Goal: Book appointment/travel/reservation

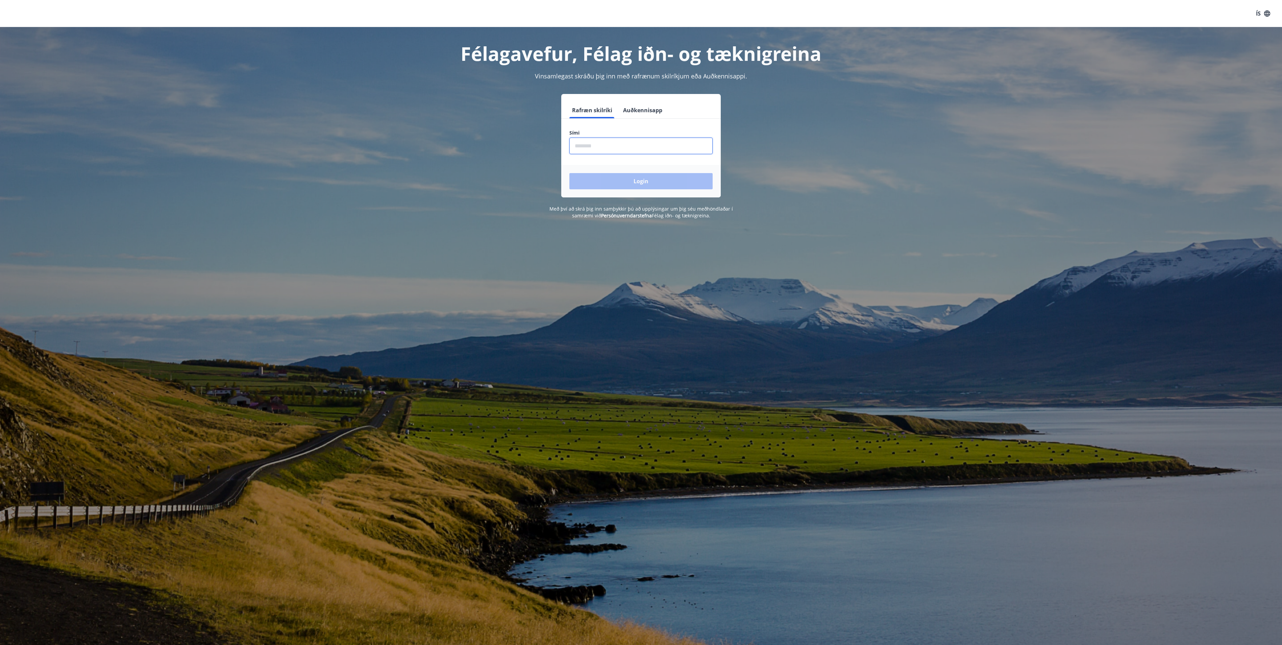
click at [602, 147] on input "phone" at bounding box center [640, 146] width 143 height 17
type input "********"
click at [569, 173] on button "Login" at bounding box center [640, 181] width 143 height 16
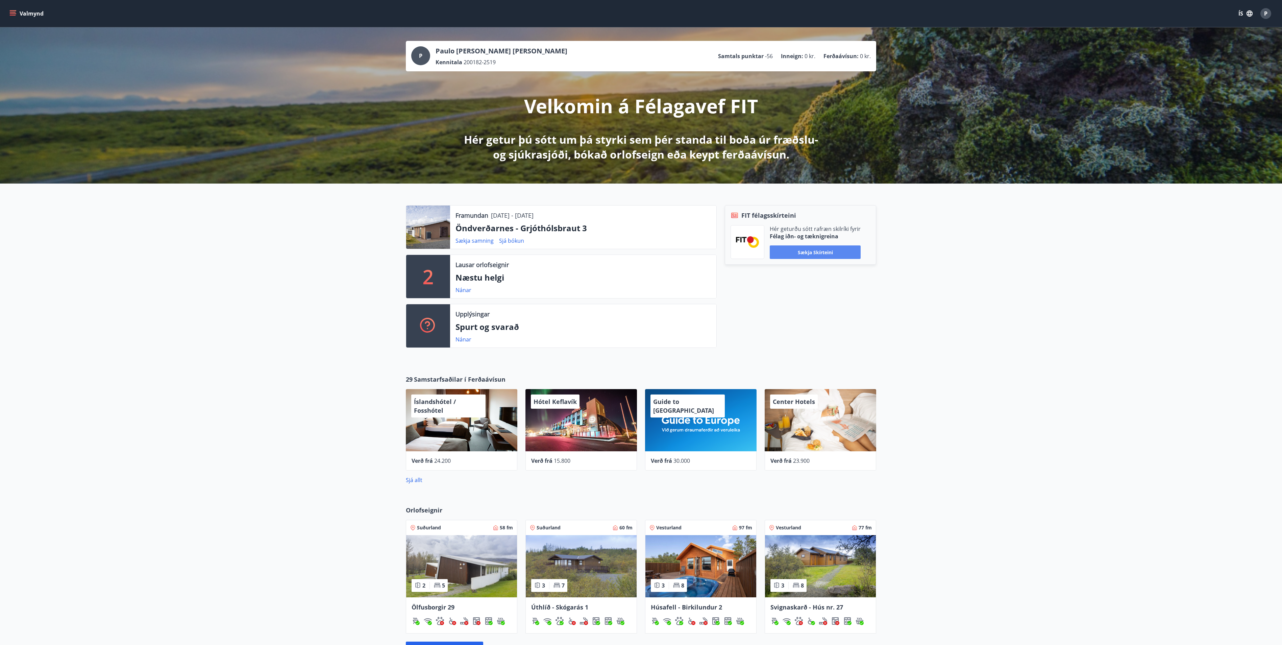
click at [823, 253] on button "Sækja skírteini" at bounding box center [815, 252] width 91 height 14
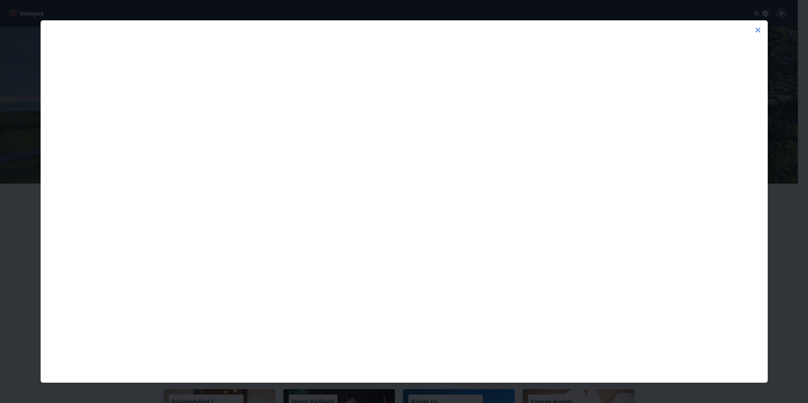
click at [760, 31] on icon at bounding box center [757, 30] width 8 height 8
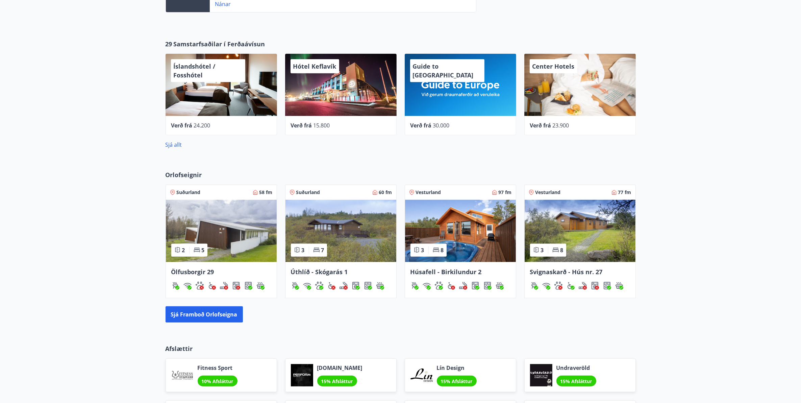
scroll to position [338, 0]
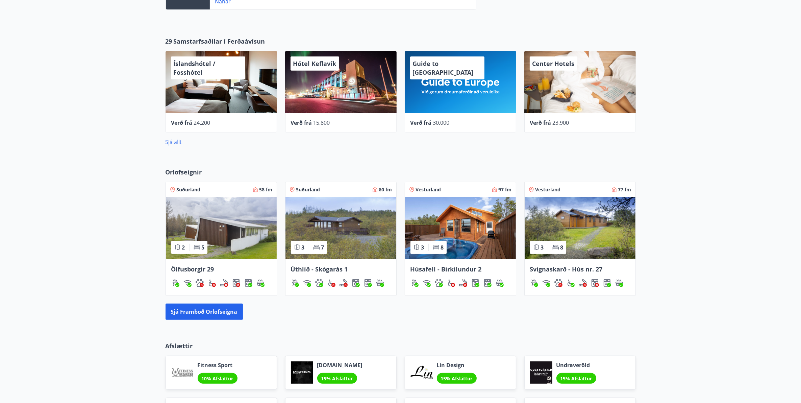
click at [176, 144] on link "Sjá allt" at bounding box center [174, 141] width 17 height 7
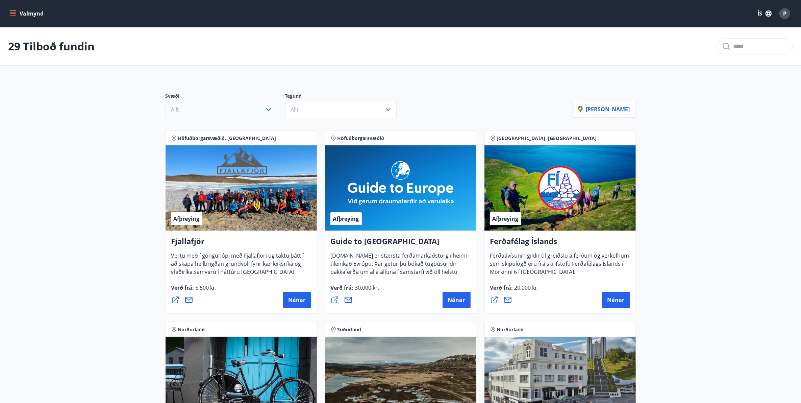
click at [273, 109] on button "Allt" at bounding box center [221, 110] width 111 height 18
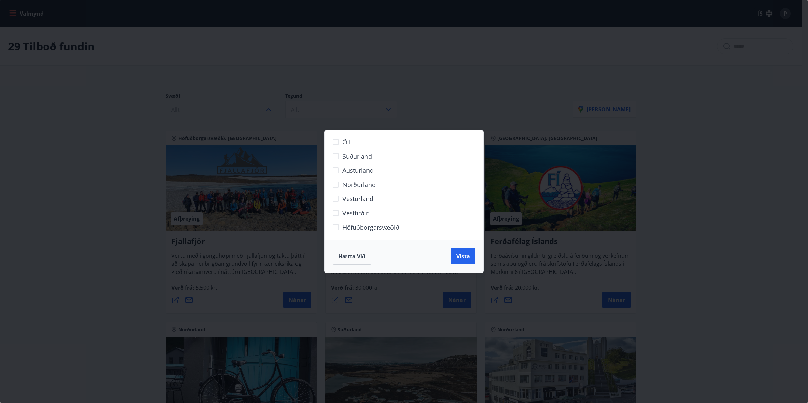
click at [273, 109] on div "Öll Suðurland [GEOGRAPHIC_DATA] [GEOGRAPHIC_DATA] [GEOGRAPHIC_DATA] Höfuðborgar…" at bounding box center [404, 201] width 808 height 403
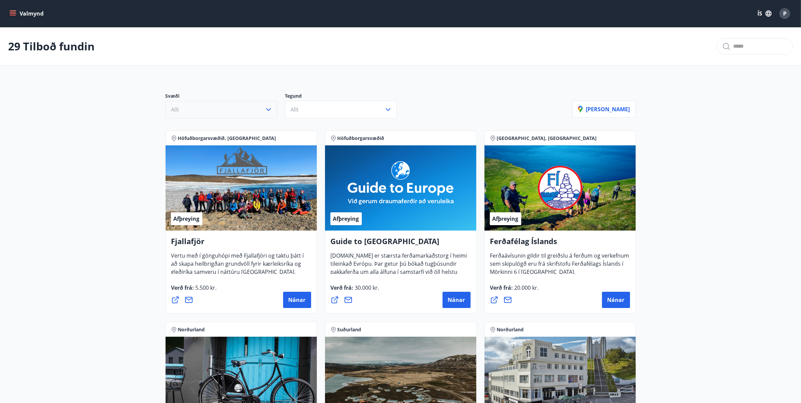
click at [273, 109] on button "Allt" at bounding box center [221, 110] width 111 height 18
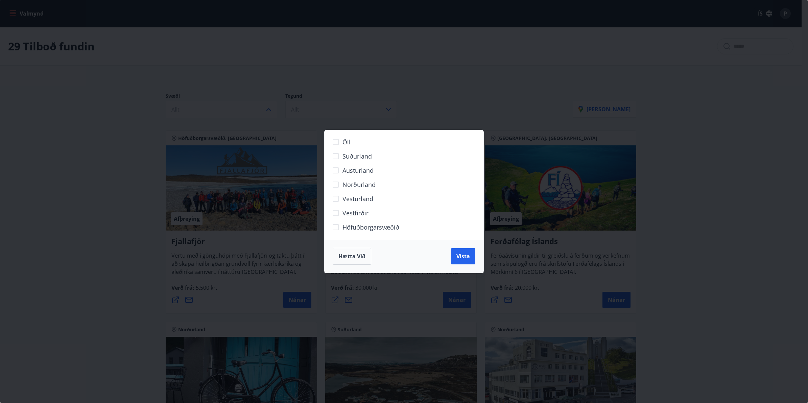
click at [355, 213] on span "Vestfirðir" at bounding box center [355, 212] width 26 height 9
click at [465, 253] on span "Vista" at bounding box center [463, 255] width 14 height 7
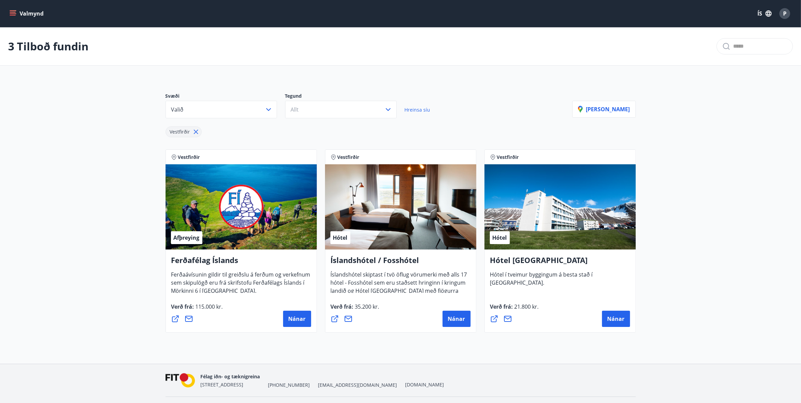
click at [690, 17] on div "Valmynd ÍS P" at bounding box center [400, 13] width 785 height 16
click at [782, 14] on div "P" at bounding box center [784, 13] width 11 height 11
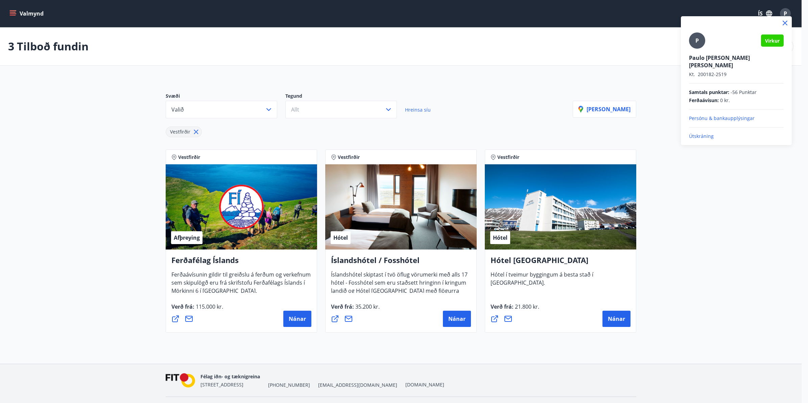
click at [511, 14] on div at bounding box center [404, 201] width 808 height 403
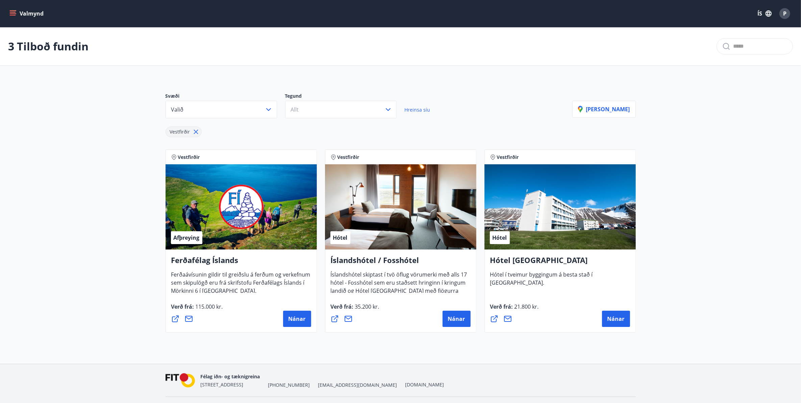
click at [29, 13] on button "Valmynd" at bounding box center [27, 13] width 38 height 12
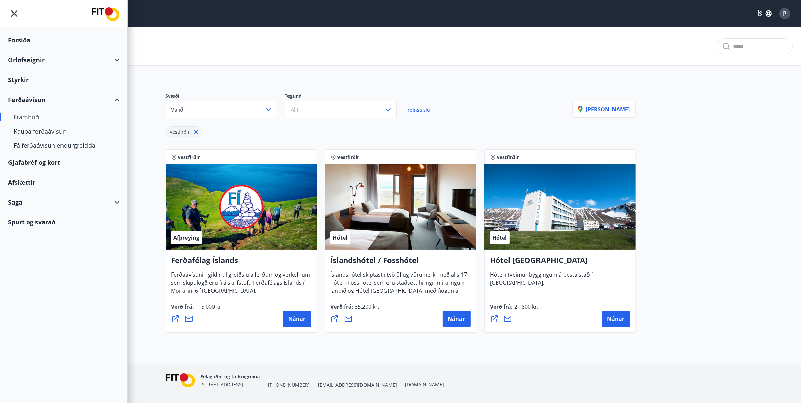
click at [93, 56] on div "Orlofseignir" at bounding box center [63, 60] width 111 height 20
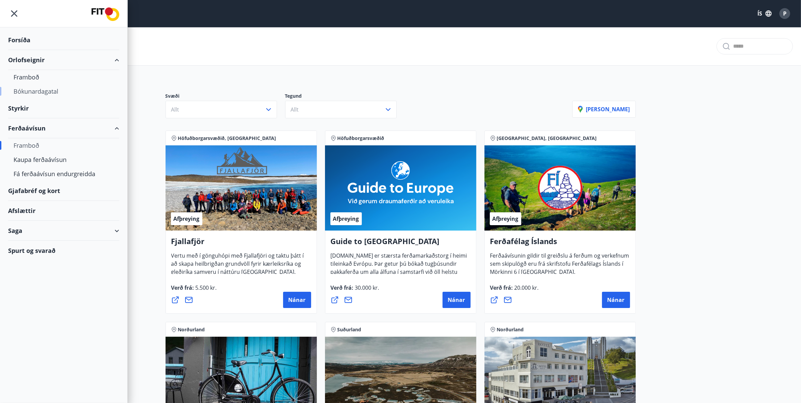
click at [34, 89] on div "Bókunardagatal" at bounding box center [64, 91] width 100 height 14
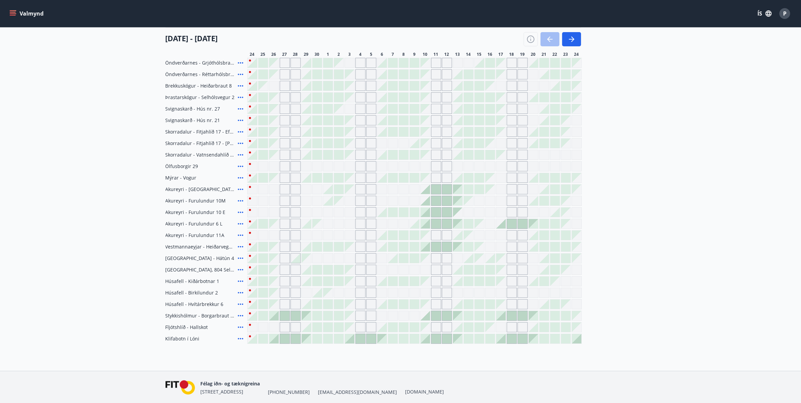
scroll to position [194, 0]
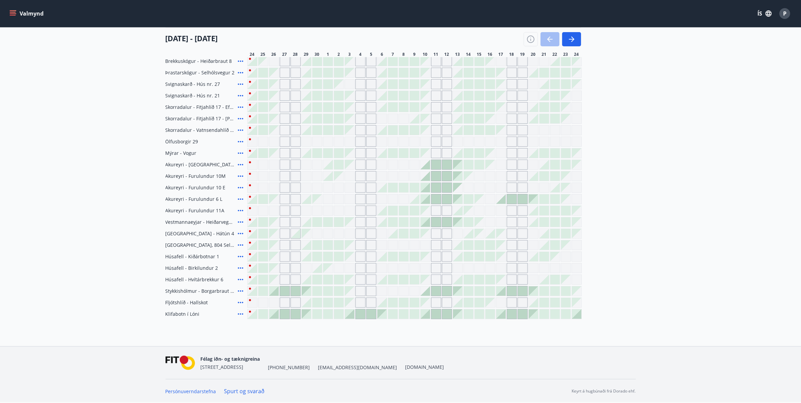
click at [242, 256] on icon at bounding box center [241, 256] width 8 height 8
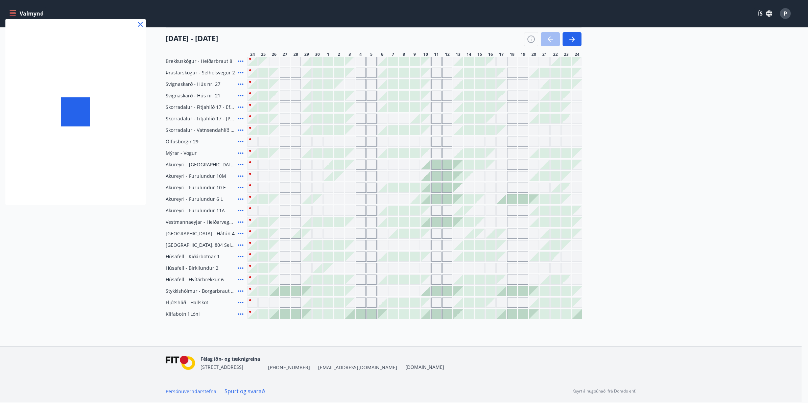
click at [239, 256] on div at bounding box center [404, 201] width 808 height 403
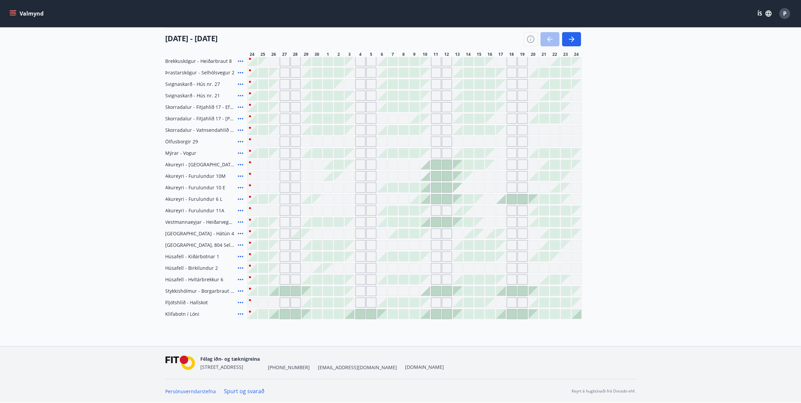
click at [197, 255] on span "Húsafell - Kiðárbotnar 1" at bounding box center [193, 256] width 54 height 7
click at [198, 255] on span "Húsafell - Kiðárbotnar 1" at bounding box center [193, 256] width 54 height 7
click at [284, 260] on div "Gráir dagar eru ekki bókanlegir" at bounding box center [285, 256] width 10 height 10
click at [293, 258] on div "Gráir dagar eru ekki bókanlegir" at bounding box center [296, 256] width 10 height 10
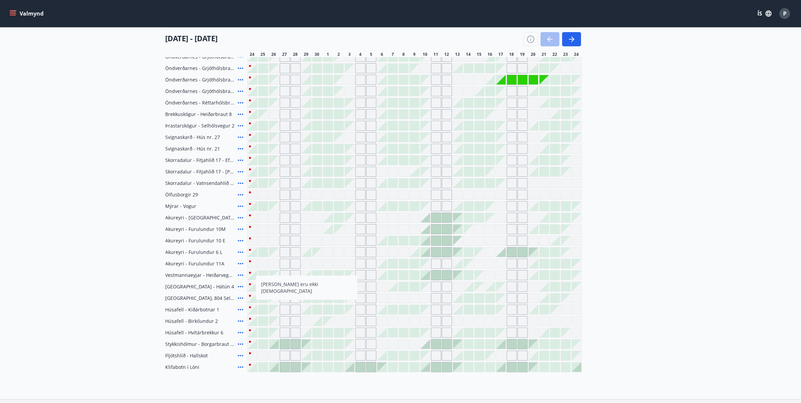
scroll to position [127, 0]
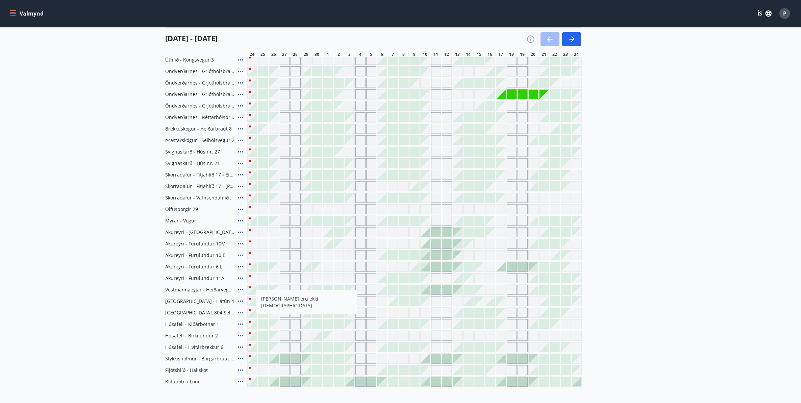
click at [294, 335] on div "Gráir dagar eru ekki bókanlegir" at bounding box center [296, 335] width 10 height 10
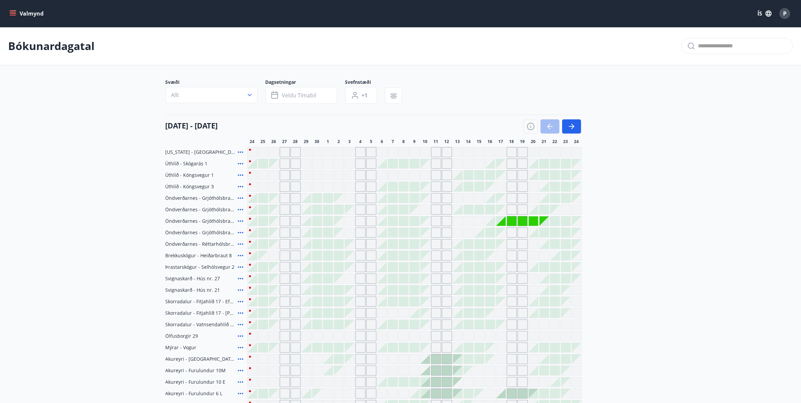
click at [241, 176] on icon at bounding box center [241, 175] width 8 height 8
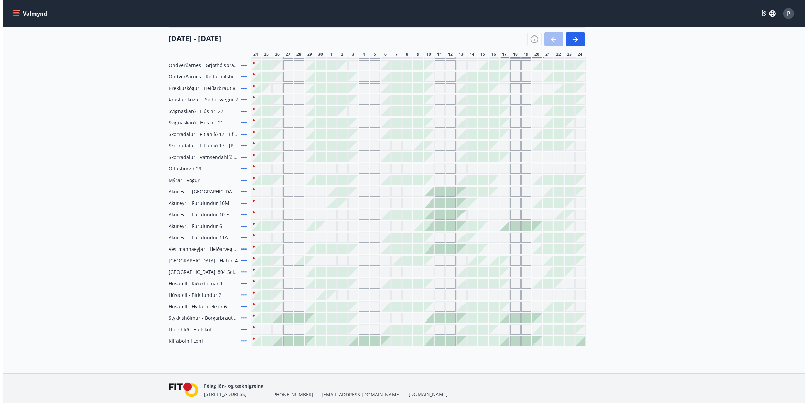
scroll to position [194, 0]
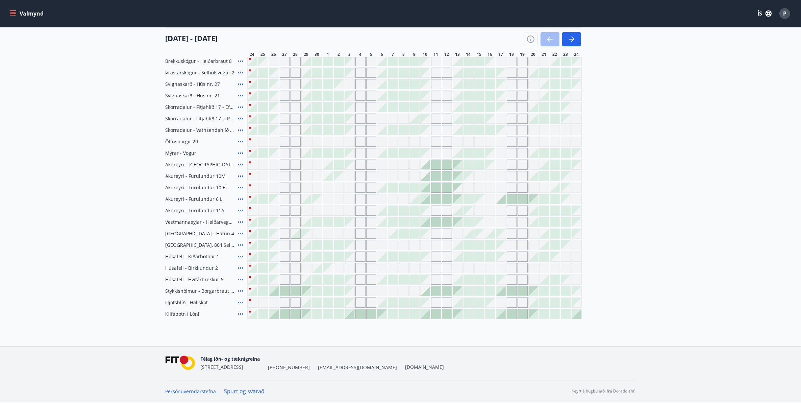
click at [239, 256] on icon at bounding box center [241, 256] width 8 height 8
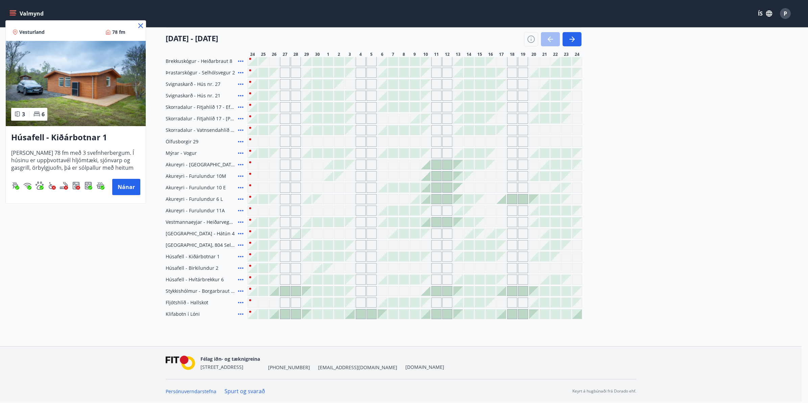
drag, startPoint x: 14, startPoint y: 188, endPoint x: 120, endPoint y: 187, distance: 106.4
click at [9, 212] on div at bounding box center [404, 201] width 808 height 403
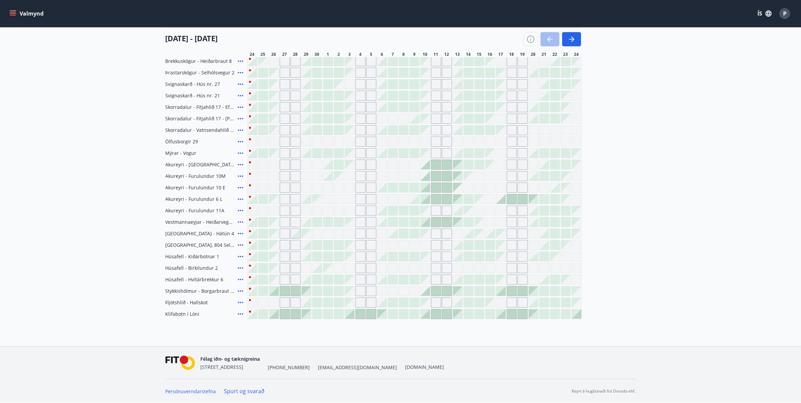
click at [240, 257] on icon at bounding box center [240, 256] width 5 height 1
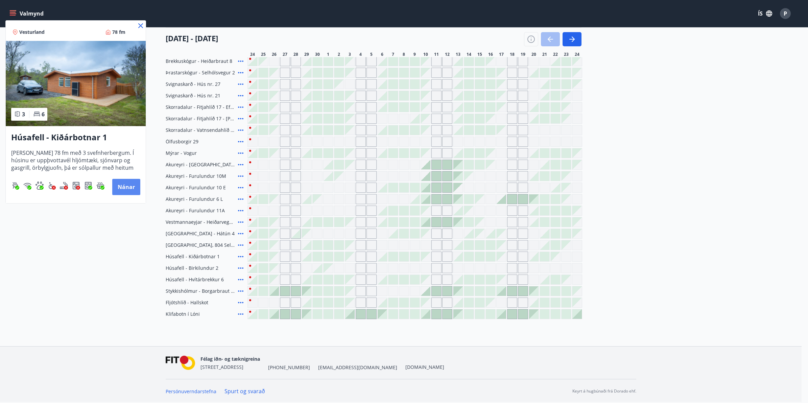
click at [124, 183] on button "Nánar" at bounding box center [126, 187] width 28 height 16
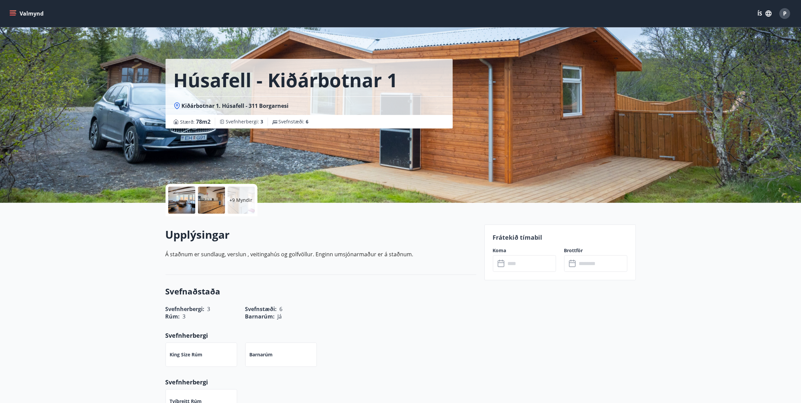
click at [190, 197] on div at bounding box center [181, 200] width 27 height 27
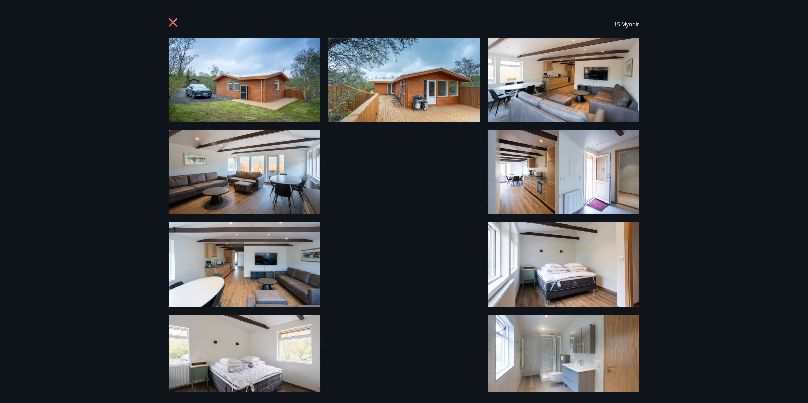
click at [254, 76] on img at bounding box center [244, 80] width 151 height 84
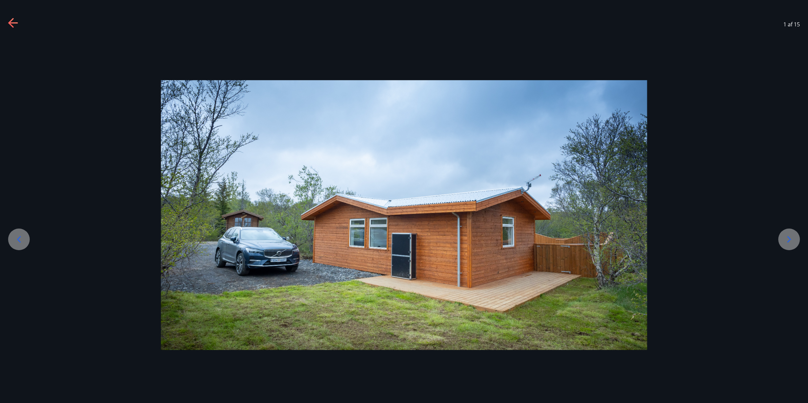
click at [792, 240] on icon at bounding box center [788, 239] width 11 height 11
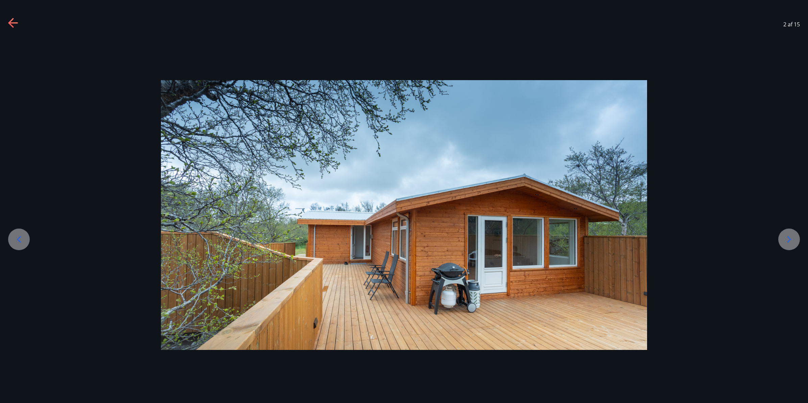
click at [792, 240] on icon at bounding box center [788, 239] width 11 height 11
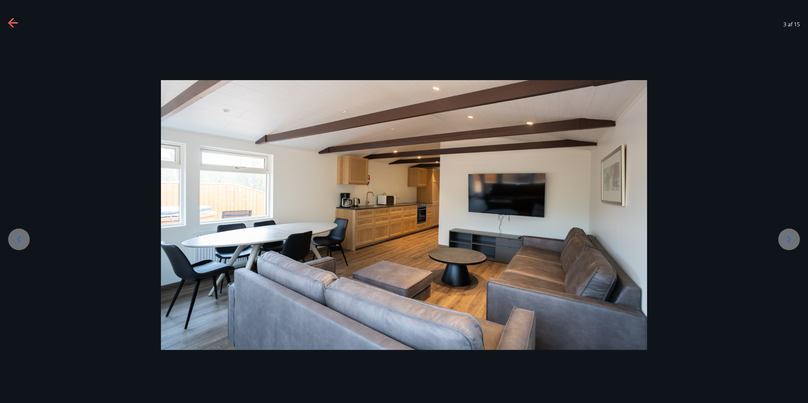
click at [791, 240] on icon at bounding box center [788, 239] width 11 height 11
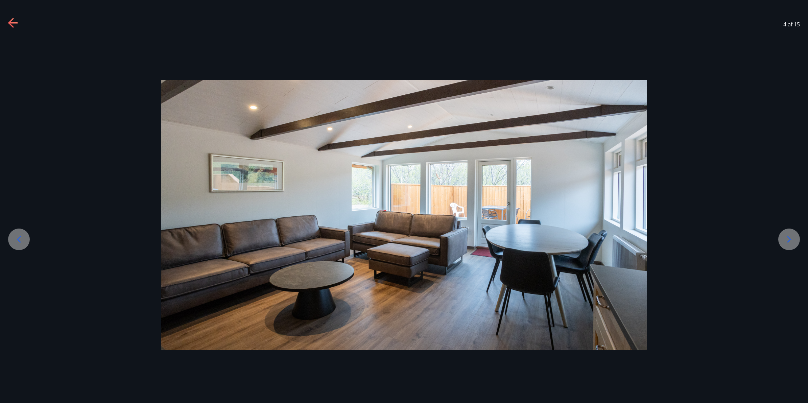
click at [791, 240] on icon at bounding box center [788, 239] width 11 height 11
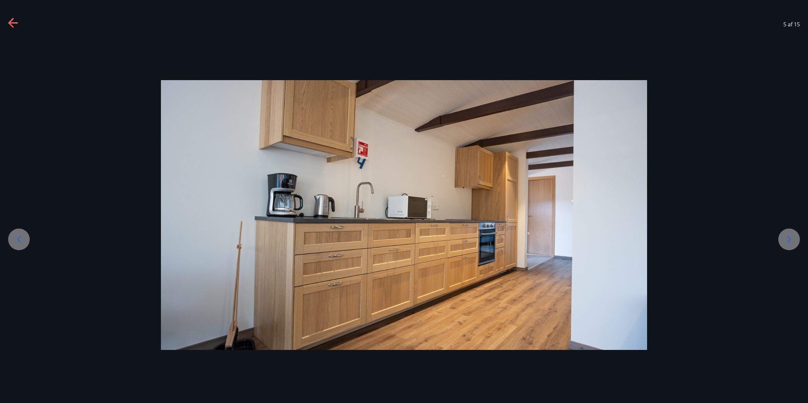
click at [791, 240] on icon at bounding box center [788, 239] width 11 height 11
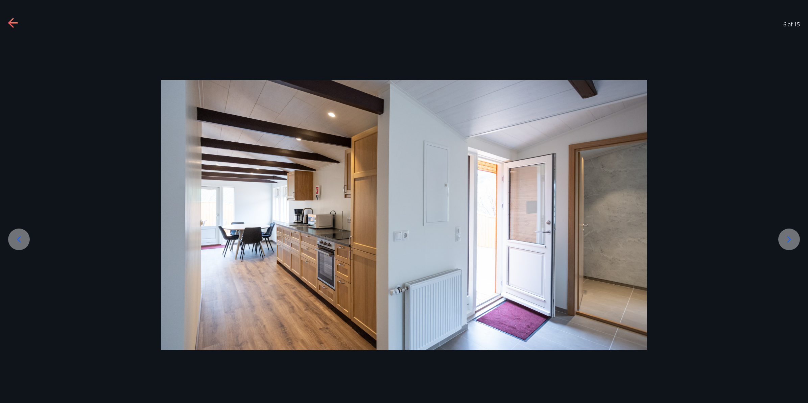
click at [791, 240] on icon at bounding box center [788, 239] width 11 height 11
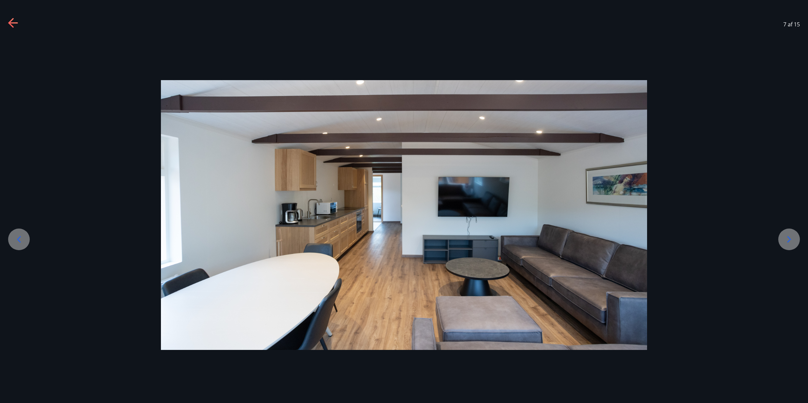
click at [791, 240] on icon at bounding box center [788, 239] width 11 height 11
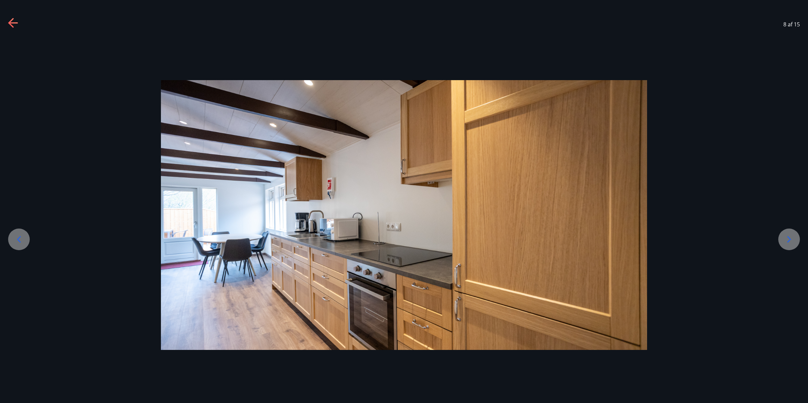
click at [791, 240] on icon at bounding box center [788, 239] width 11 height 11
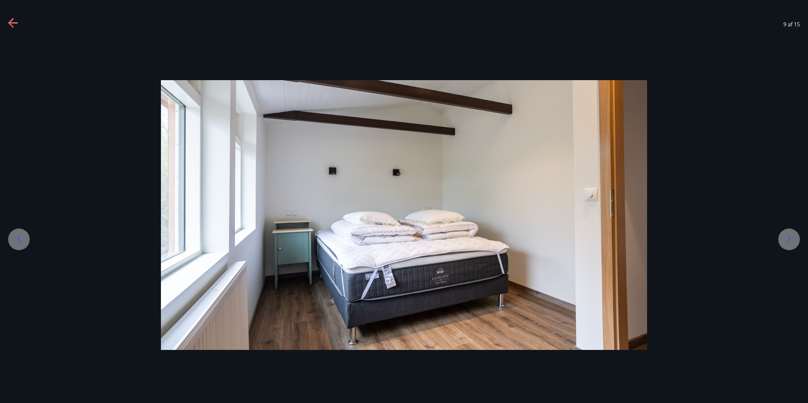
click at [791, 240] on icon at bounding box center [788, 239] width 11 height 11
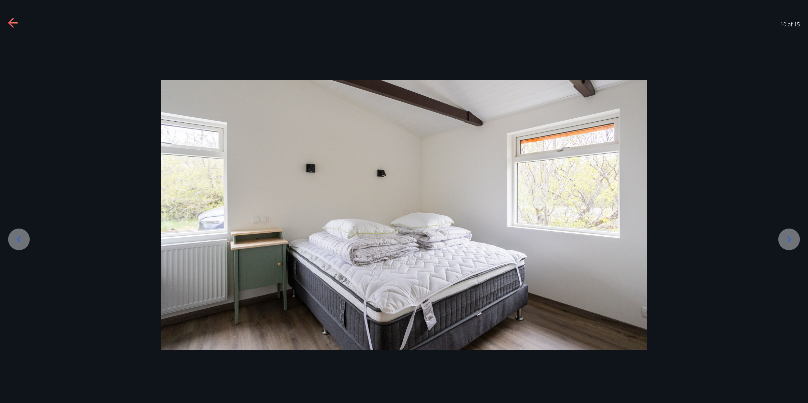
click at [791, 240] on icon at bounding box center [788, 239] width 11 height 11
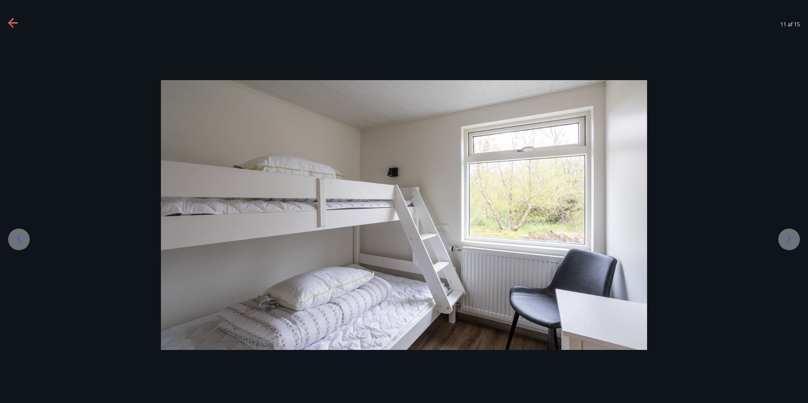
click at [791, 240] on icon at bounding box center [788, 239] width 11 height 11
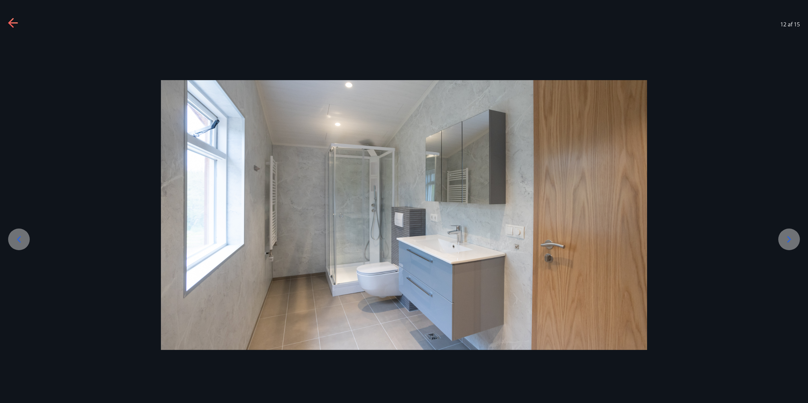
click at [791, 240] on icon at bounding box center [788, 239] width 11 height 11
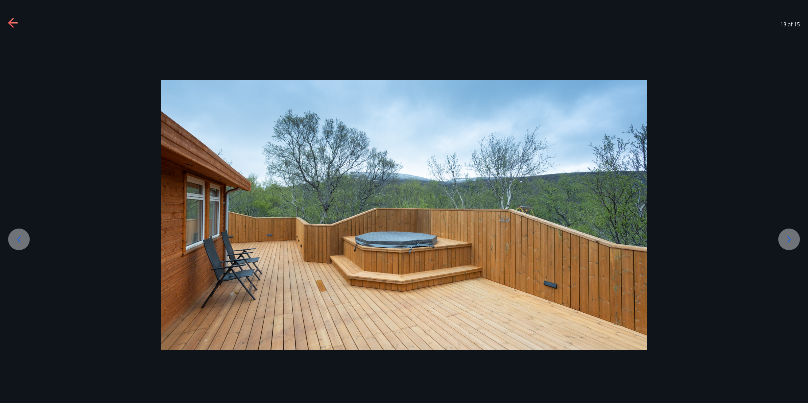
click at [791, 240] on icon at bounding box center [788, 239] width 11 height 11
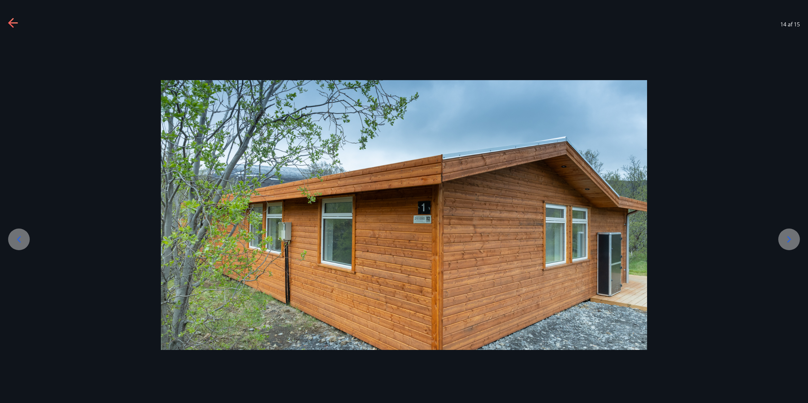
click at [791, 240] on icon at bounding box center [788, 239] width 11 height 11
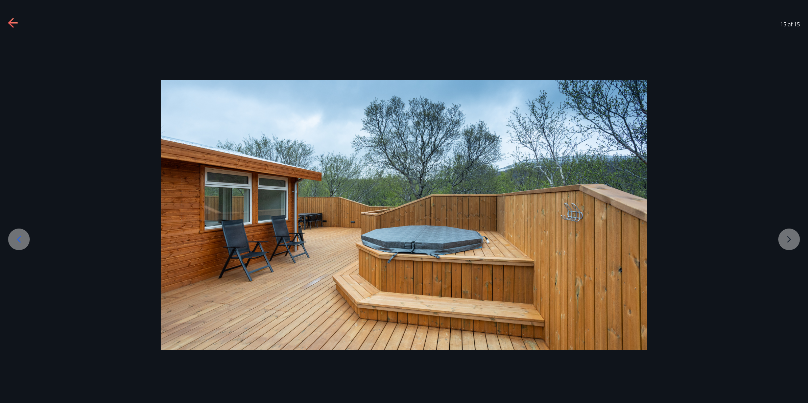
click at [791, 240] on div at bounding box center [404, 215] width 808 height 270
click at [16, 237] on icon at bounding box center [19, 239] width 11 height 11
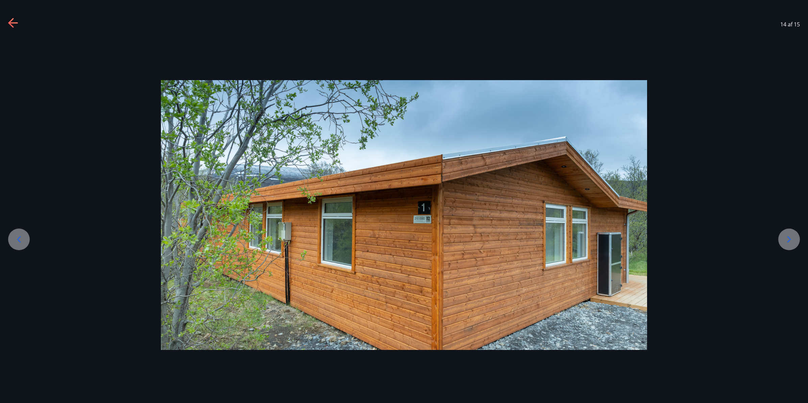
click at [16, 237] on icon at bounding box center [19, 239] width 11 height 11
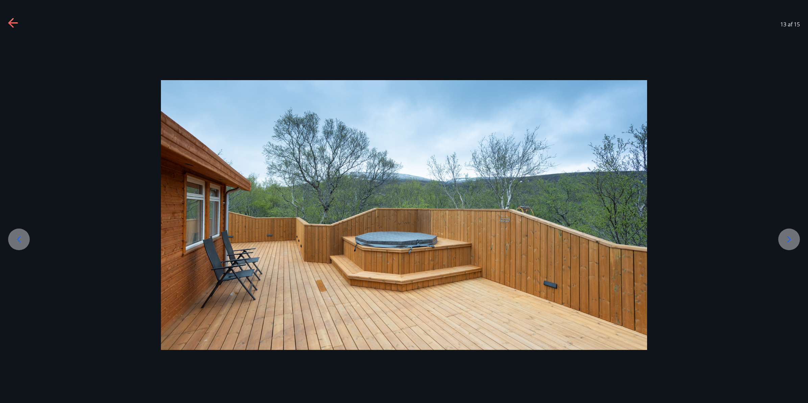
click at [16, 237] on icon at bounding box center [19, 239] width 11 height 11
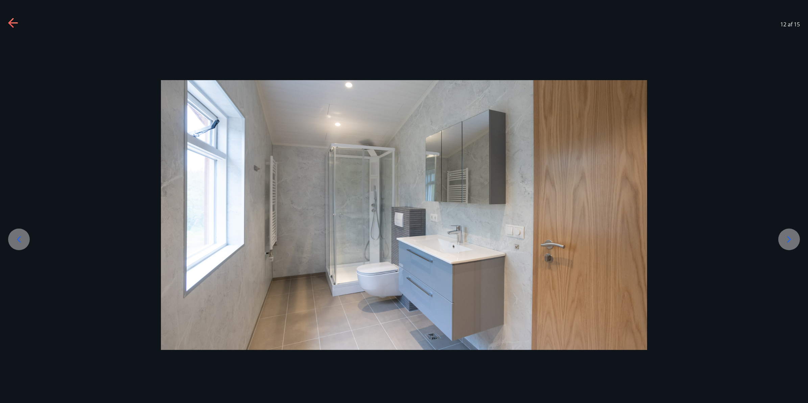
click at [16, 237] on icon at bounding box center [19, 239] width 11 height 11
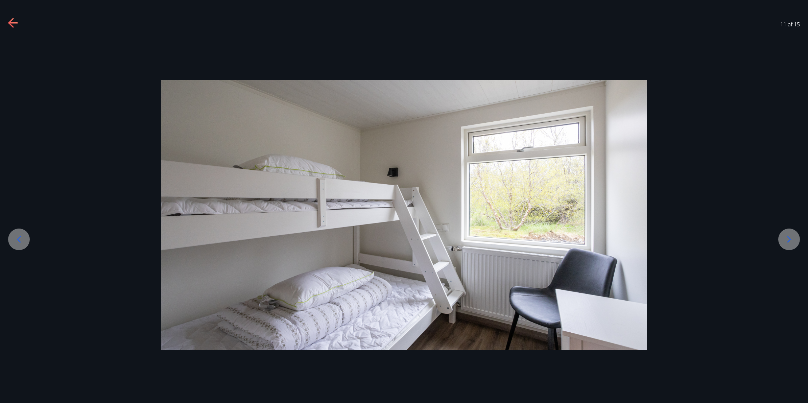
click at [16, 237] on icon at bounding box center [19, 239] width 11 height 11
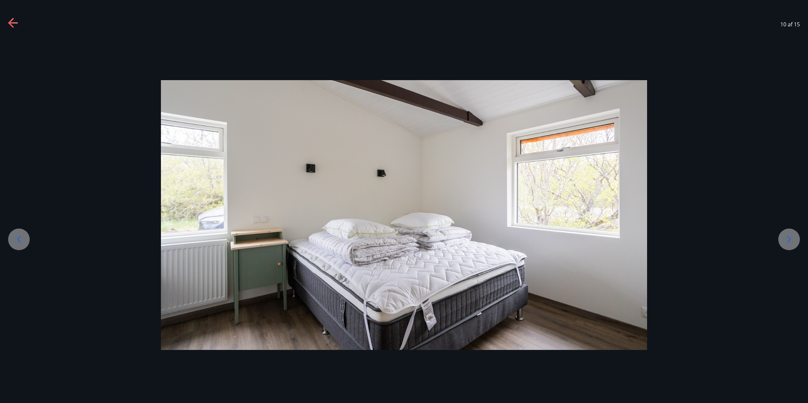
click at [16, 237] on icon at bounding box center [19, 239] width 11 height 11
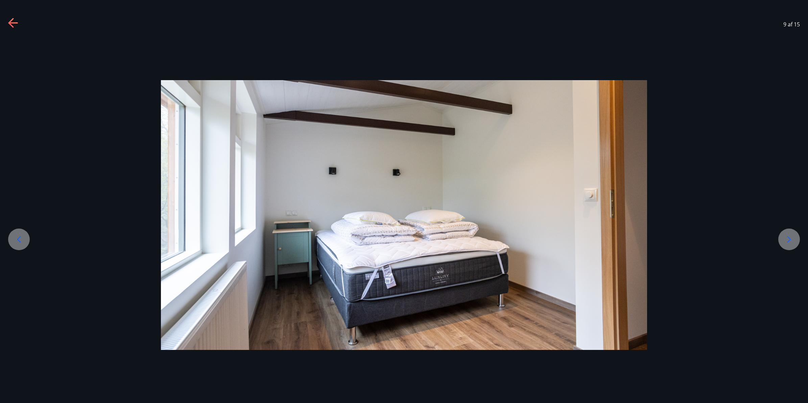
click at [16, 237] on icon at bounding box center [19, 239] width 11 height 11
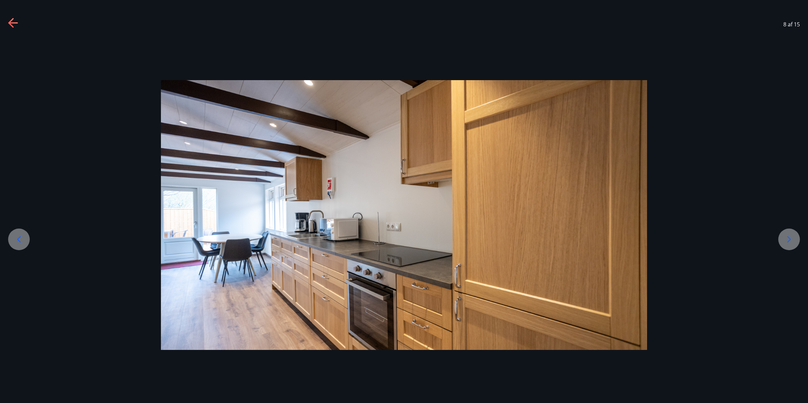
click at [18, 241] on icon at bounding box center [19, 239] width 11 height 11
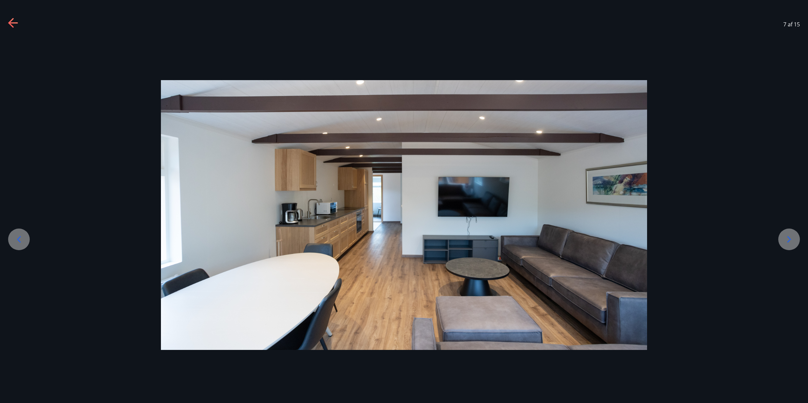
drag, startPoint x: 18, startPoint y: 241, endPoint x: 17, endPoint y: 237, distance: 3.9
click at [17, 237] on icon at bounding box center [19, 239] width 11 height 11
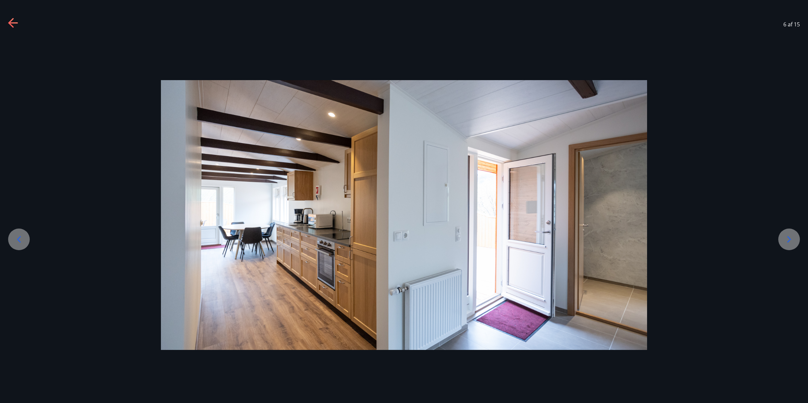
click at [17, 237] on icon at bounding box center [19, 239] width 11 height 11
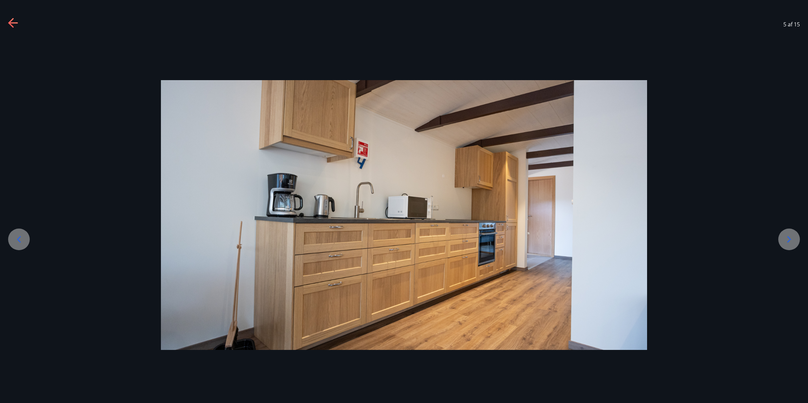
click at [17, 237] on icon at bounding box center [19, 239] width 11 height 11
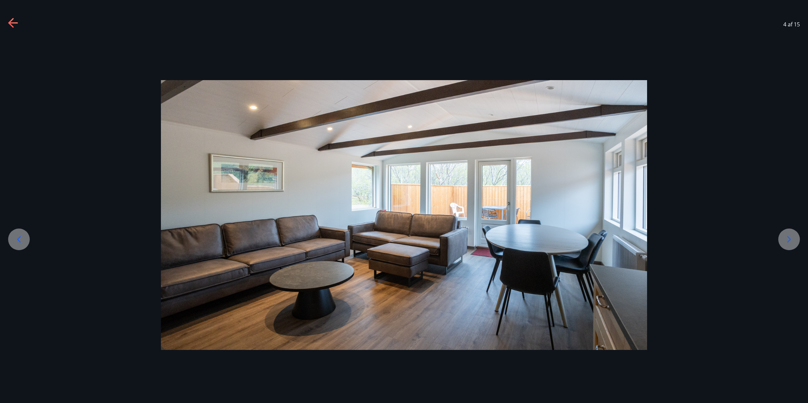
click at [17, 237] on icon at bounding box center [19, 239] width 11 height 11
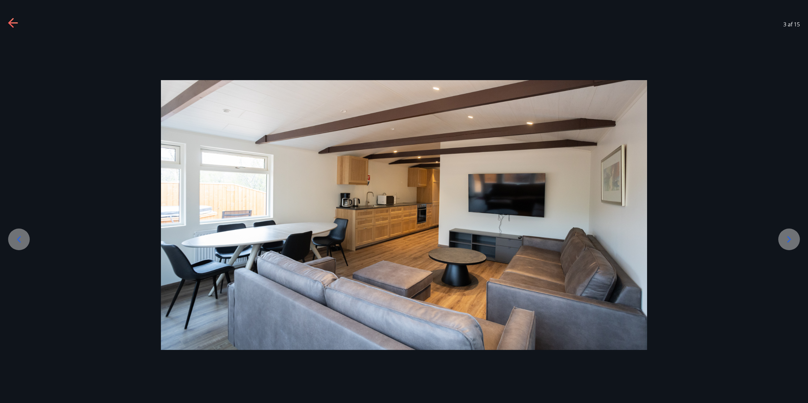
click at [17, 237] on icon at bounding box center [19, 239] width 11 height 11
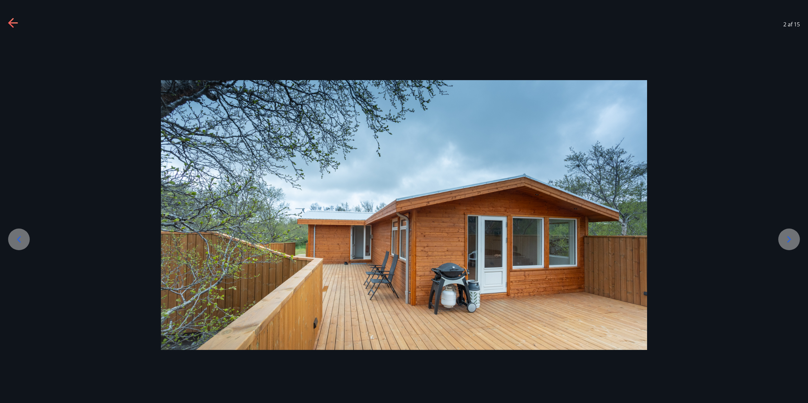
click at [23, 241] on icon at bounding box center [19, 239] width 11 height 11
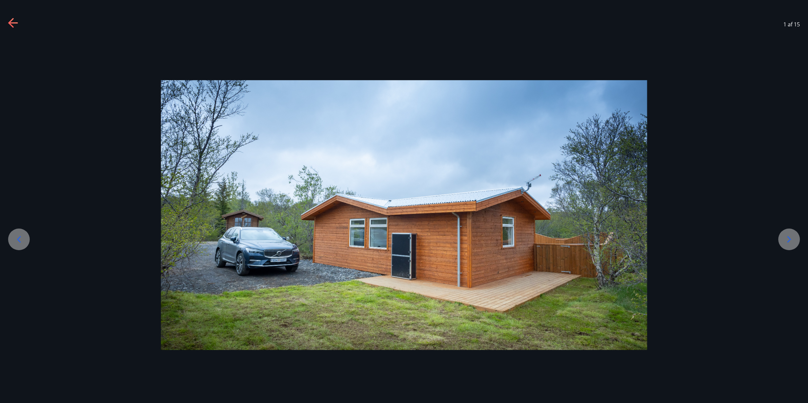
click at [23, 241] on icon at bounding box center [19, 239] width 11 height 11
click at [787, 237] on icon at bounding box center [788, 239] width 11 height 11
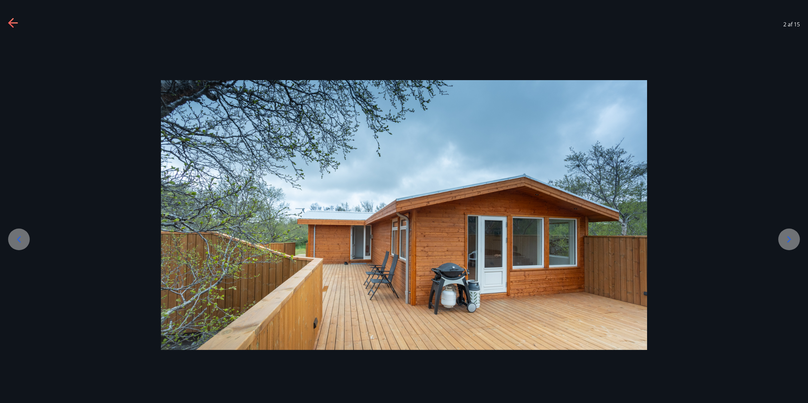
click at [787, 237] on icon at bounding box center [788, 239] width 11 height 11
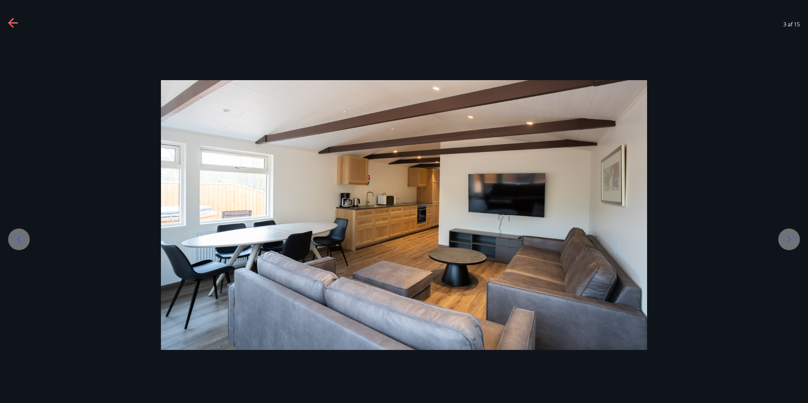
click at [787, 237] on icon at bounding box center [788, 239] width 11 height 11
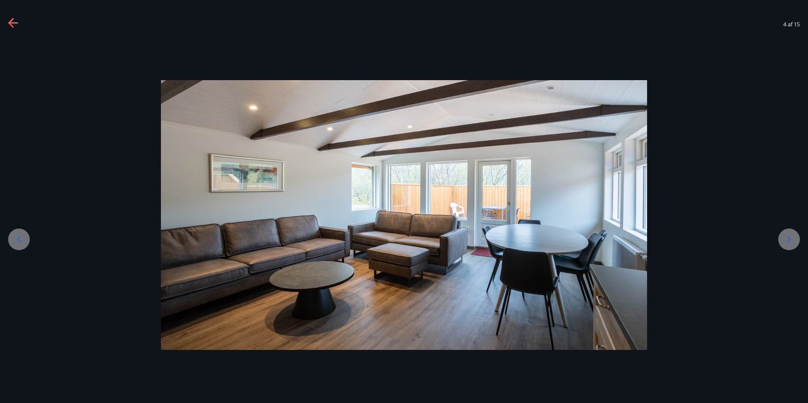
click at [787, 237] on icon at bounding box center [788, 239] width 11 height 11
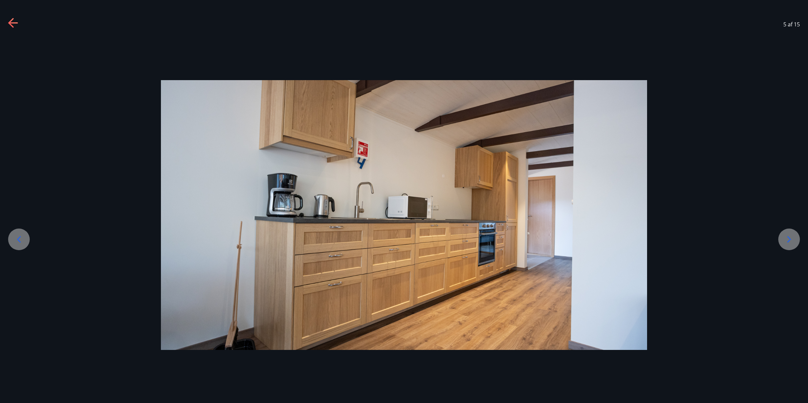
click at [787, 237] on icon at bounding box center [788, 239] width 11 height 11
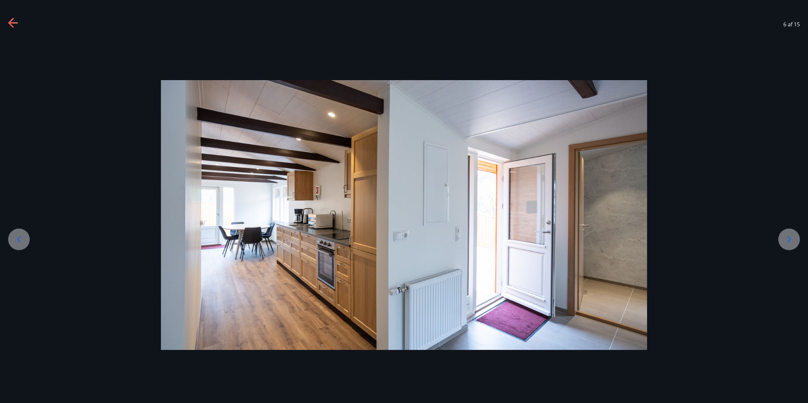
click at [787, 237] on icon at bounding box center [788, 239] width 11 height 11
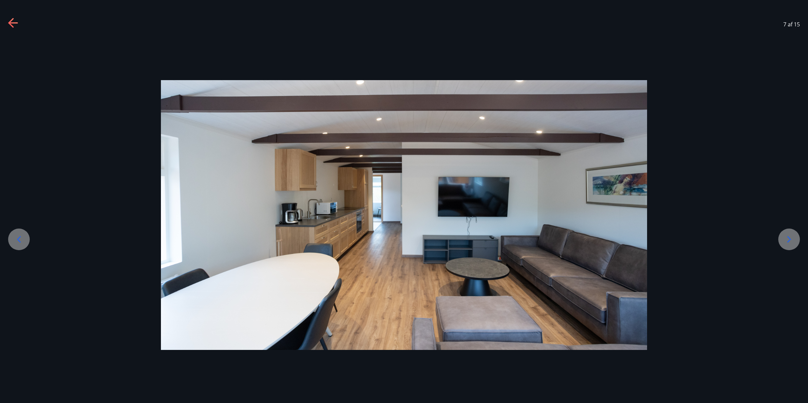
click at [787, 237] on icon at bounding box center [788, 239] width 11 height 11
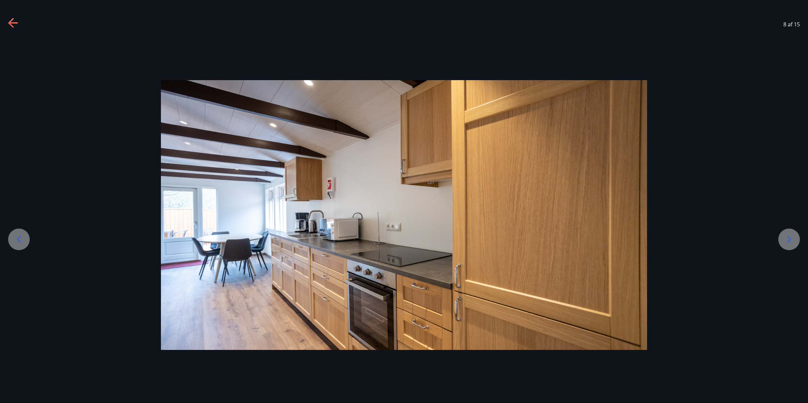
click at [787, 237] on icon at bounding box center [788, 239] width 11 height 11
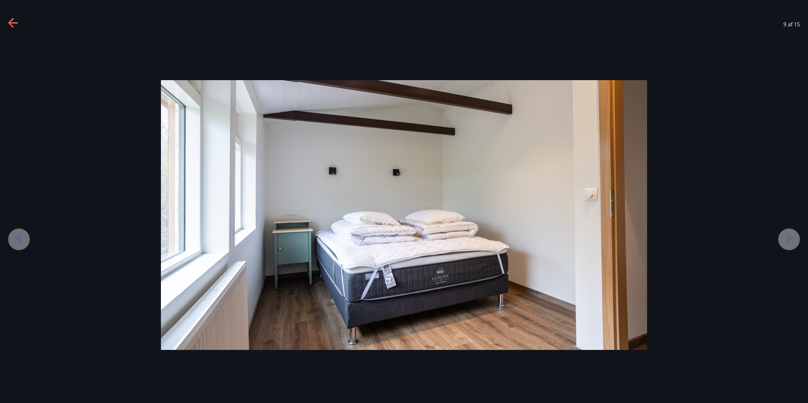
click at [787, 237] on icon at bounding box center [788, 239] width 11 height 11
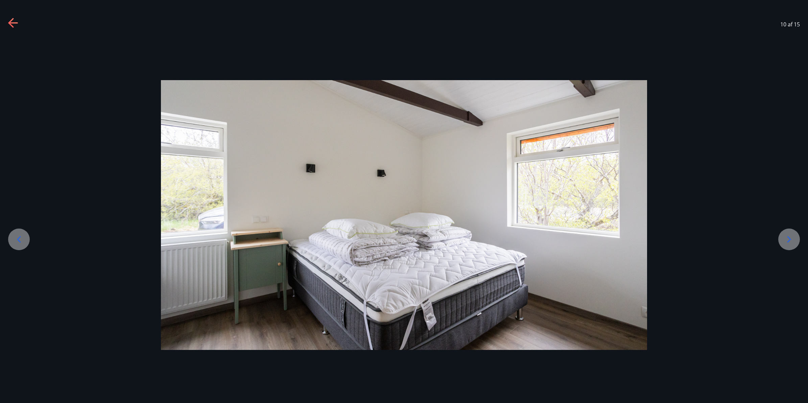
click at [787, 237] on icon at bounding box center [788, 239] width 11 height 11
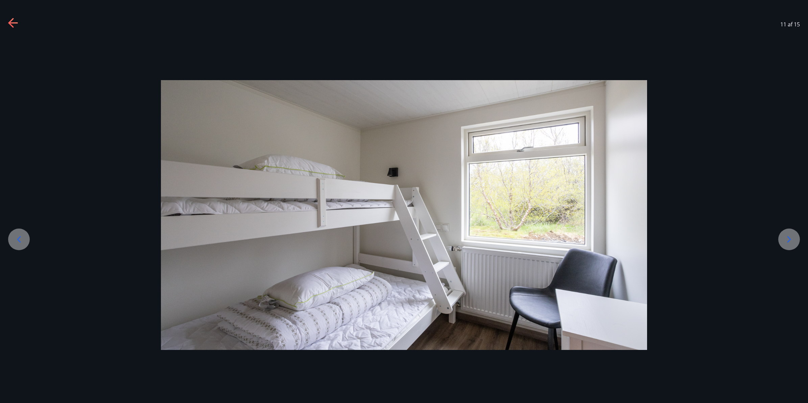
click at [787, 237] on icon at bounding box center [788, 239] width 11 height 11
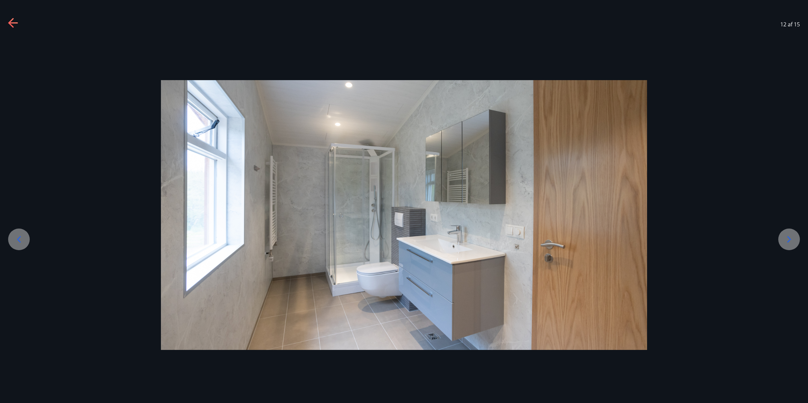
click at [787, 237] on icon at bounding box center [788, 239] width 11 height 11
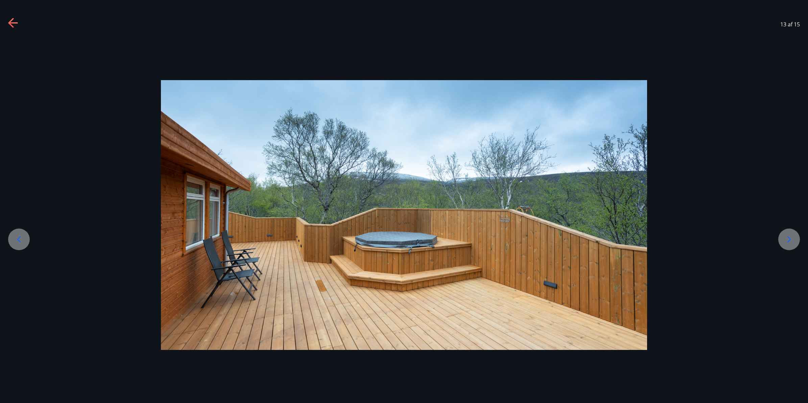
click at [19, 238] on icon at bounding box center [19, 239] width 4 height 6
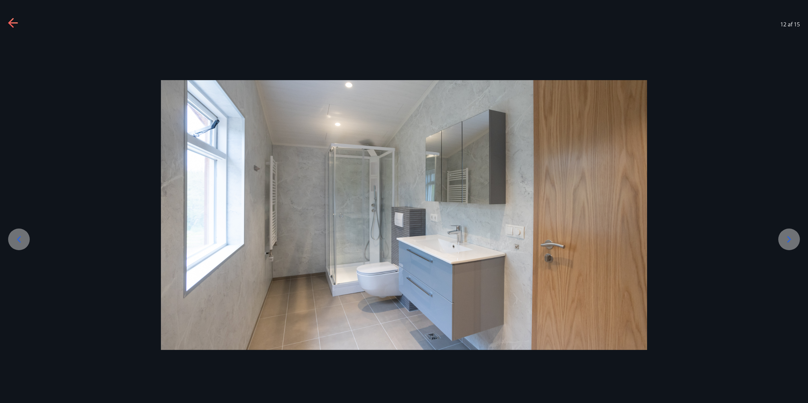
click at [788, 235] on icon at bounding box center [788, 239] width 11 height 11
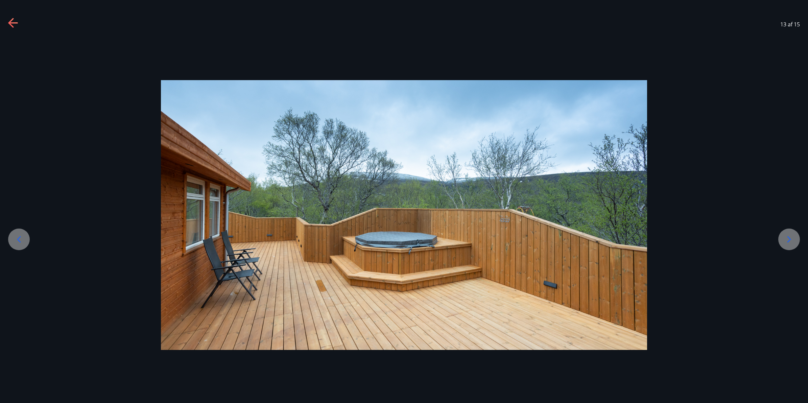
click at [788, 235] on icon at bounding box center [788, 239] width 11 height 11
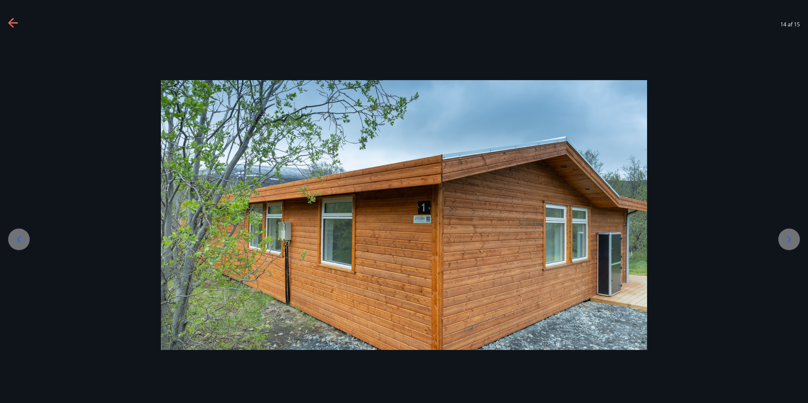
click at [788, 235] on icon at bounding box center [788, 239] width 11 height 11
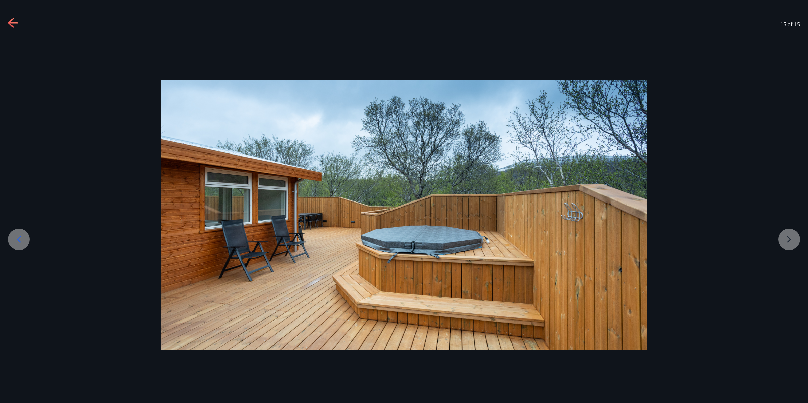
click at [788, 235] on div at bounding box center [404, 215] width 808 height 270
click at [782, 239] on div at bounding box center [404, 215] width 808 height 270
click at [786, 239] on div at bounding box center [404, 215] width 808 height 270
click at [19, 237] on icon at bounding box center [19, 239] width 4 height 6
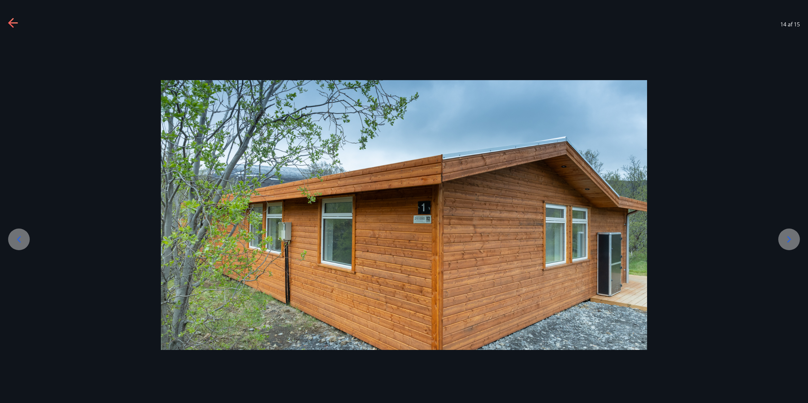
click at [19, 237] on icon at bounding box center [19, 239] width 4 height 6
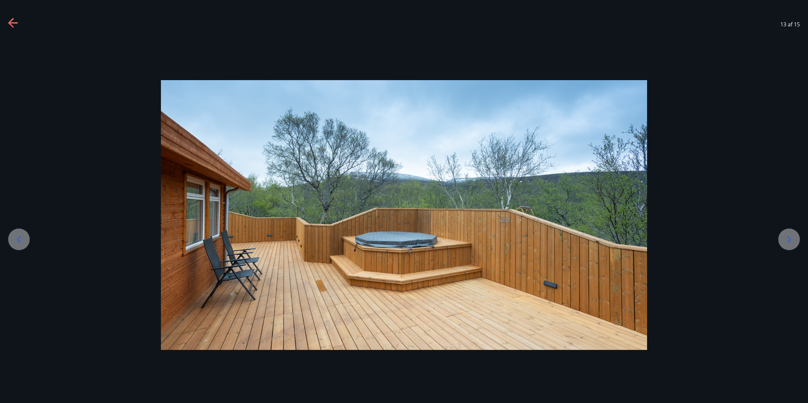
click at [19, 237] on icon at bounding box center [19, 239] width 4 height 6
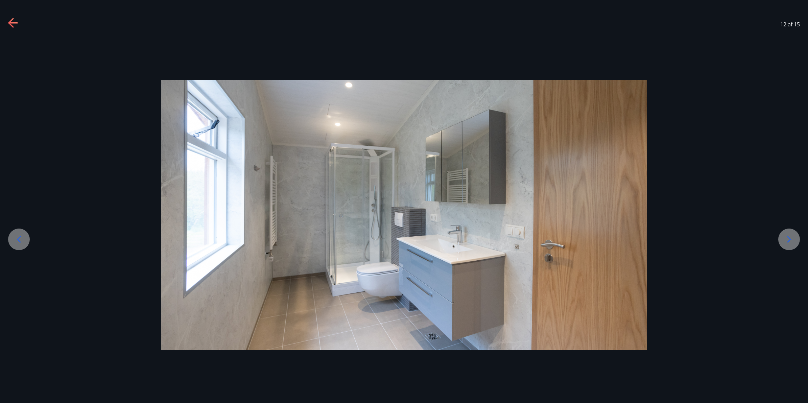
click at [19, 237] on icon at bounding box center [19, 239] width 4 height 6
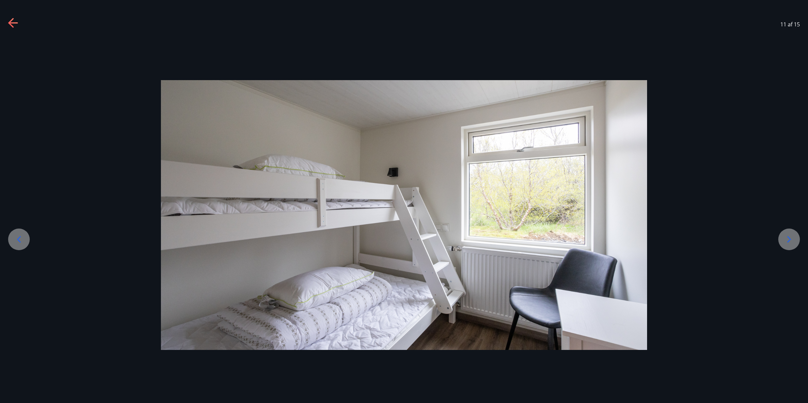
click at [19, 237] on icon at bounding box center [19, 239] width 4 height 6
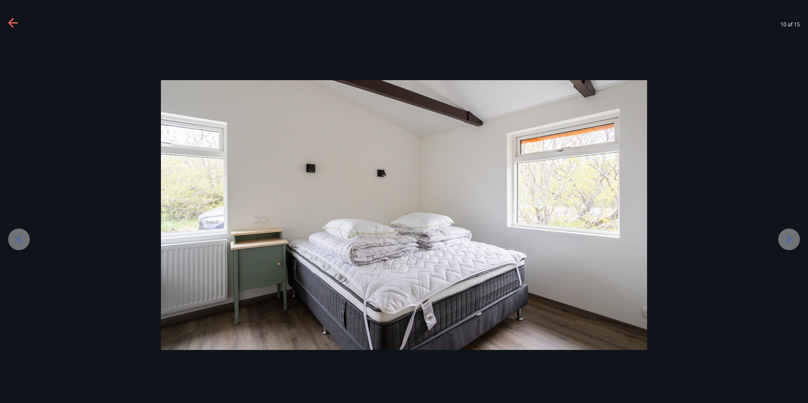
click at [19, 237] on icon at bounding box center [19, 239] width 4 height 6
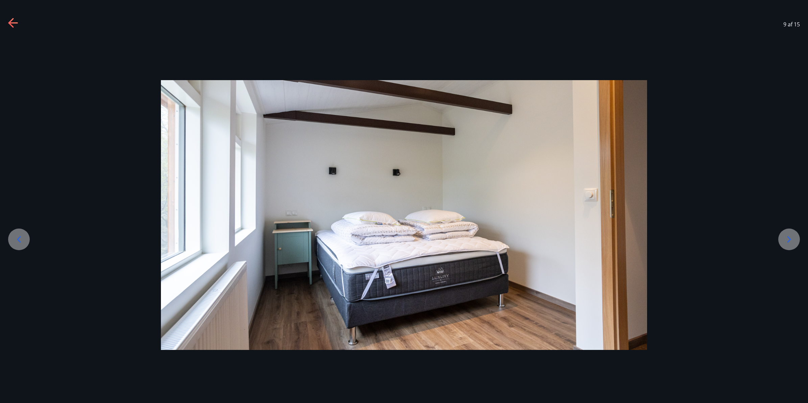
click at [19, 237] on icon at bounding box center [19, 239] width 4 height 6
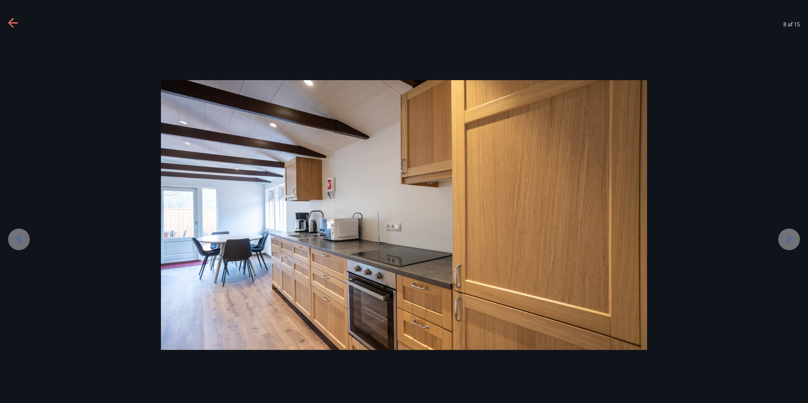
click at [19, 237] on icon at bounding box center [19, 239] width 4 height 6
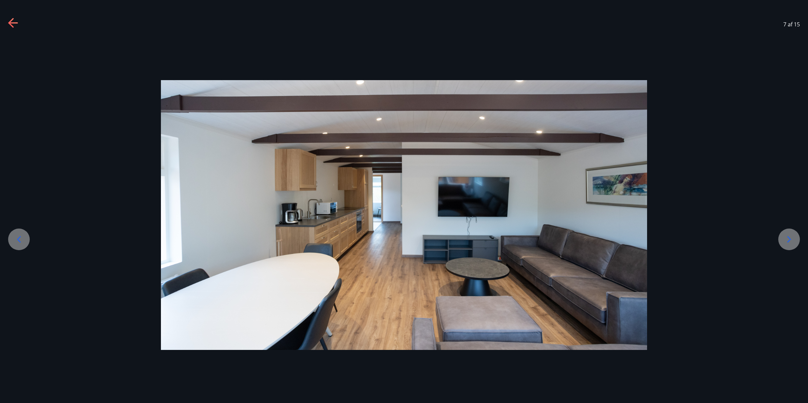
click at [19, 237] on icon at bounding box center [19, 239] width 4 height 6
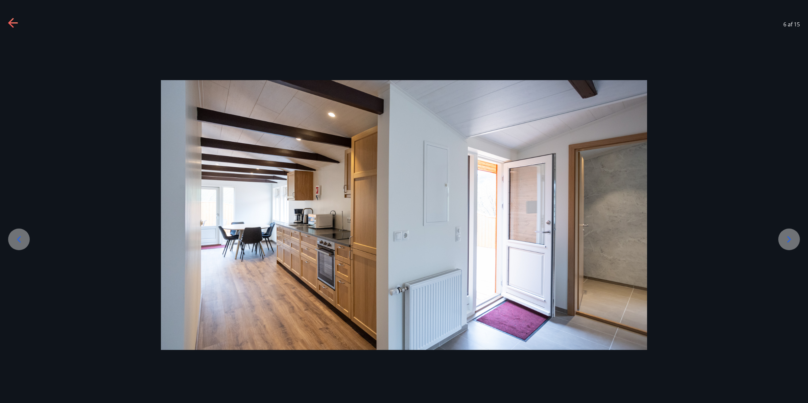
click at [19, 237] on icon at bounding box center [19, 239] width 4 height 6
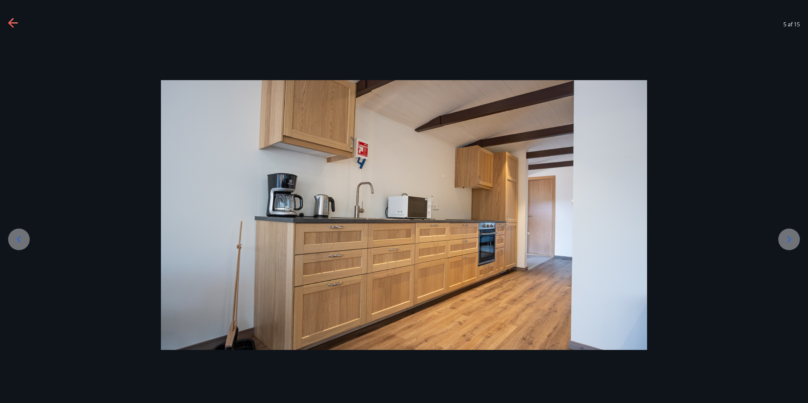
click at [19, 237] on icon at bounding box center [19, 239] width 4 height 6
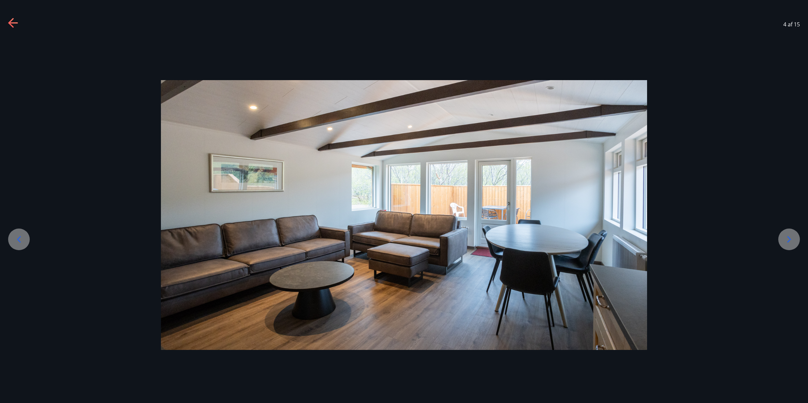
click at [19, 237] on icon at bounding box center [19, 239] width 4 height 6
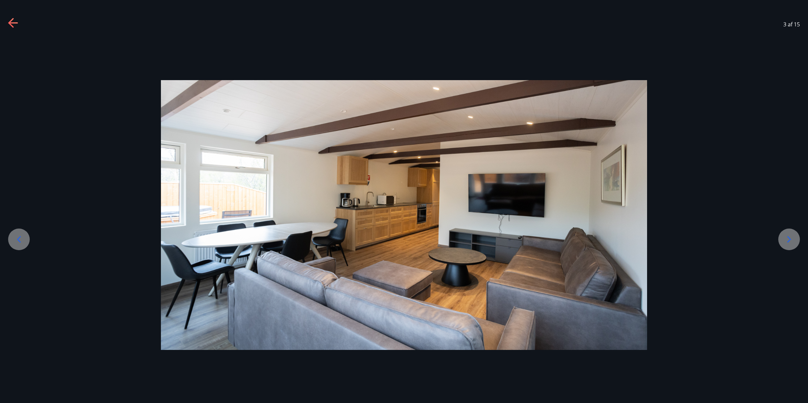
click at [19, 237] on icon at bounding box center [19, 239] width 4 height 6
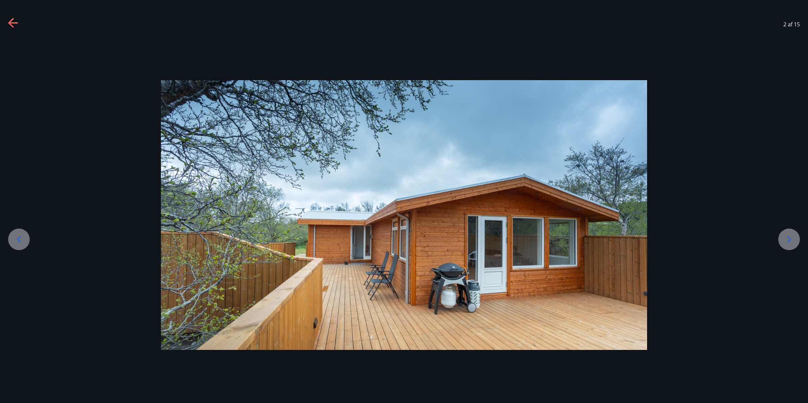
click at [19, 237] on icon at bounding box center [19, 239] width 4 height 6
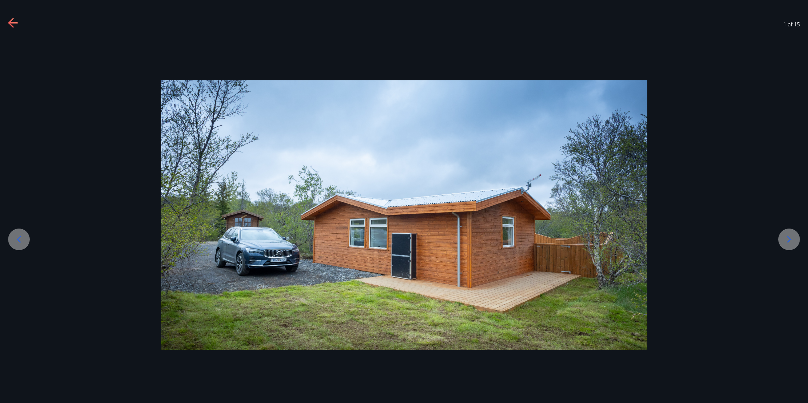
click at [19, 237] on icon at bounding box center [19, 239] width 4 height 6
click at [786, 240] on icon at bounding box center [788, 239] width 11 height 11
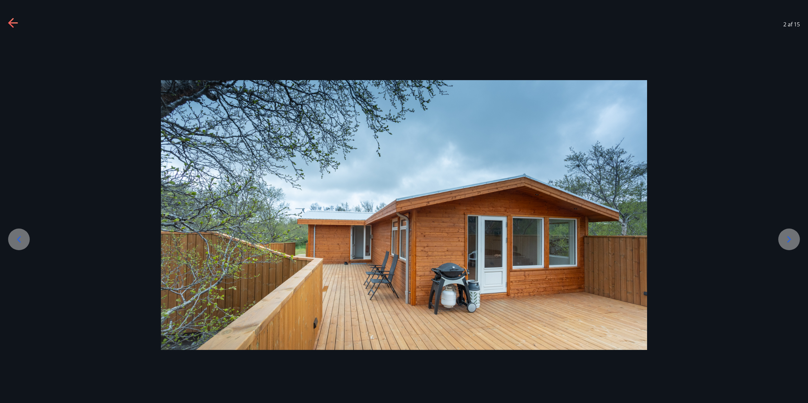
click at [786, 240] on icon at bounding box center [788, 239] width 11 height 11
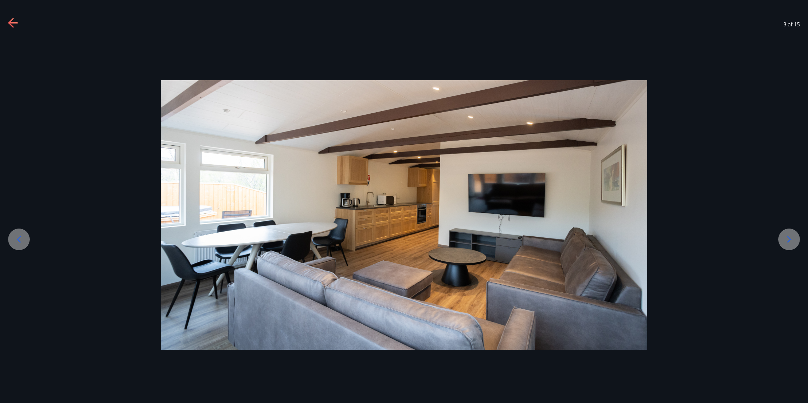
click at [786, 240] on icon at bounding box center [788, 239] width 11 height 11
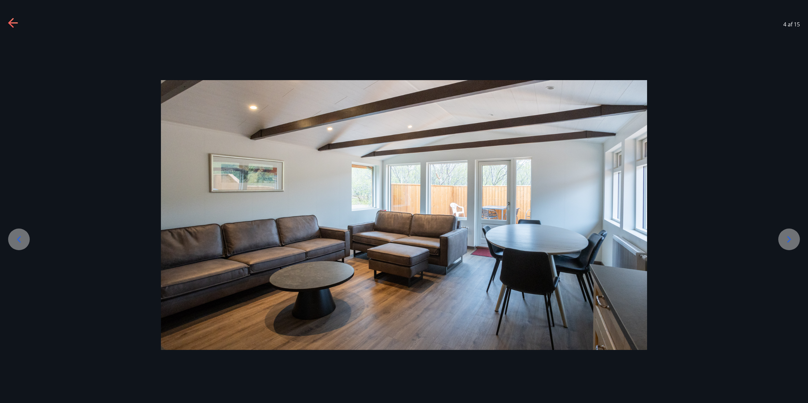
click at [786, 240] on icon at bounding box center [788, 239] width 11 height 11
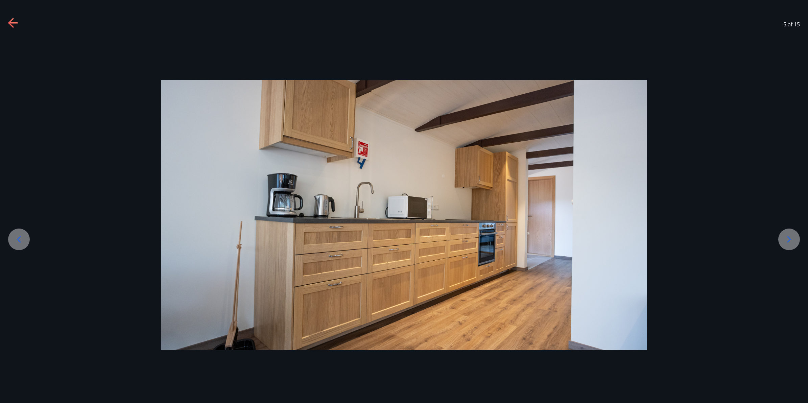
click at [786, 240] on icon at bounding box center [788, 239] width 11 height 11
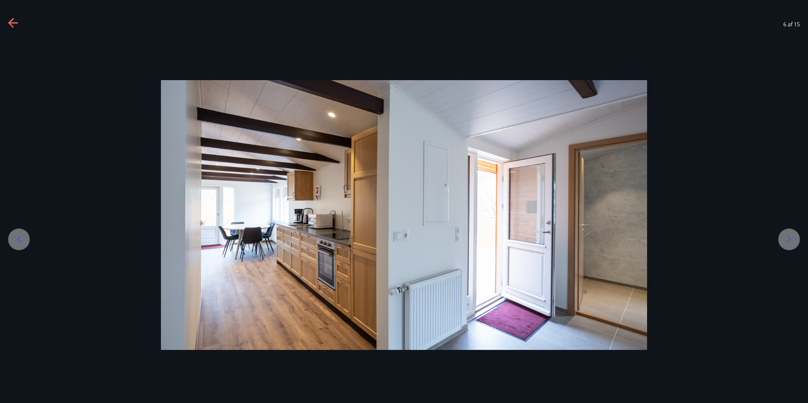
click at [786, 240] on icon at bounding box center [788, 239] width 11 height 11
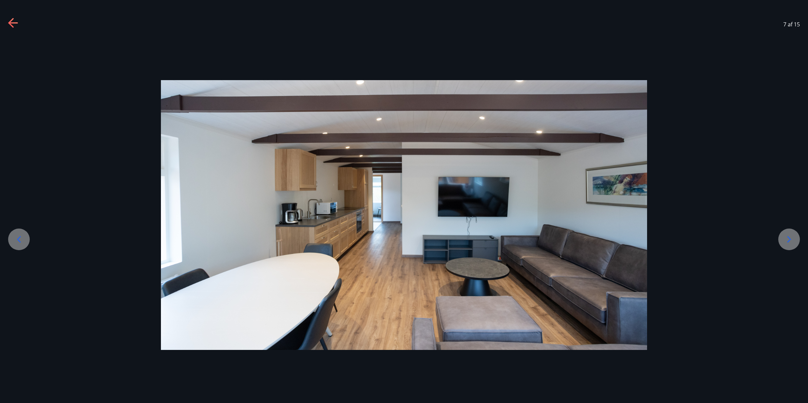
click at [786, 240] on icon at bounding box center [788, 239] width 11 height 11
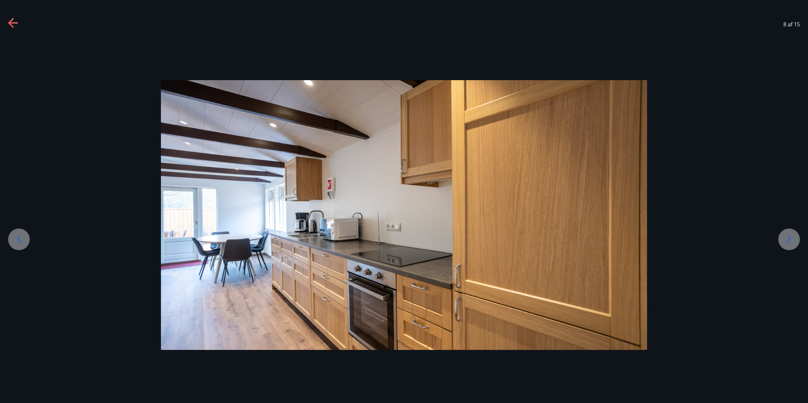
click at [786, 240] on icon at bounding box center [788, 239] width 11 height 11
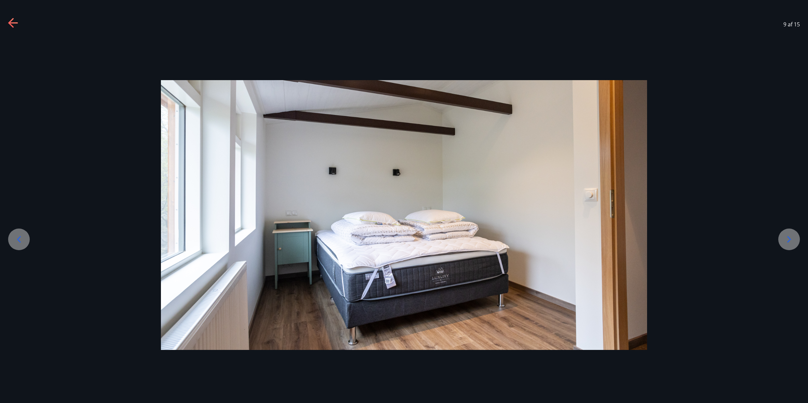
click at [786, 240] on icon at bounding box center [788, 239] width 11 height 11
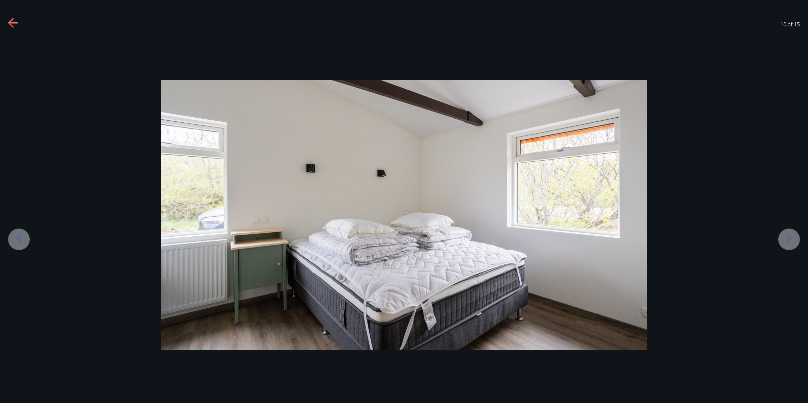
click at [786, 240] on icon at bounding box center [788, 239] width 11 height 11
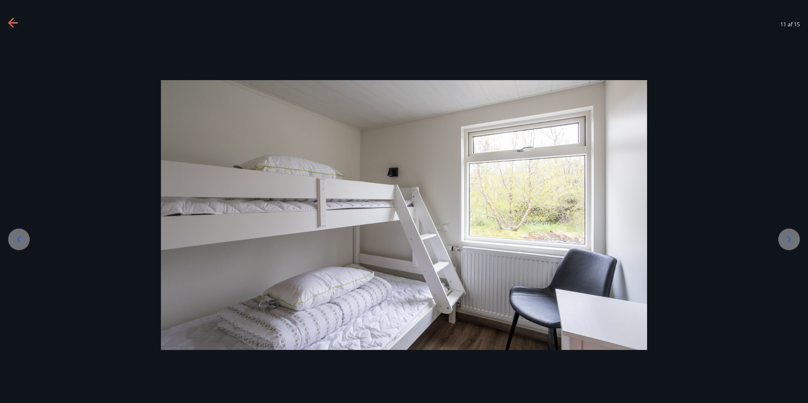
click at [18, 235] on icon at bounding box center [19, 239] width 11 height 11
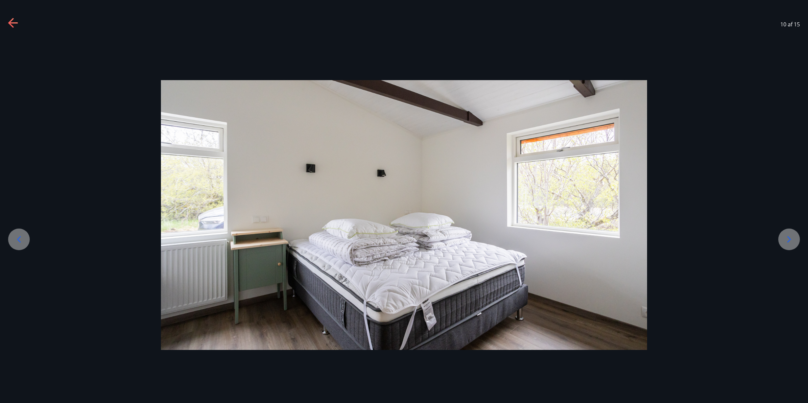
click at [18, 235] on icon at bounding box center [19, 239] width 11 height 11
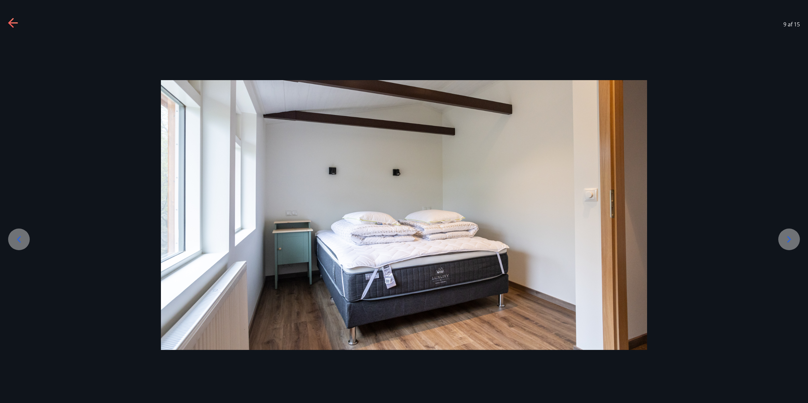
click at [787, 240] on icon at bounding box center [788, 239] width 11 height 11
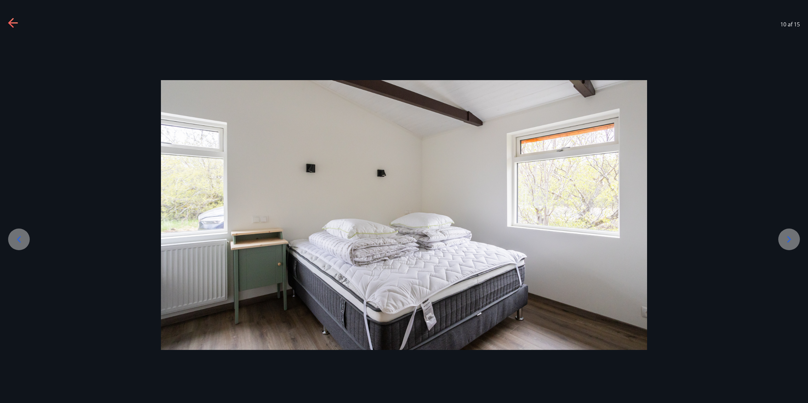
click at [787, 240] on icon at bounding box center [788, 239] width 11 height 11
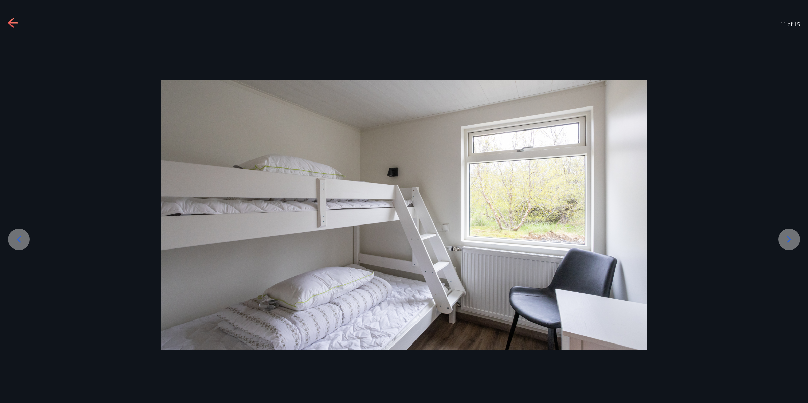
click at [787, 240] on icon at bounding box center [788, 239] width 11 height 11
